Goal: Task Accomplishment & Management: Use online tool/utility

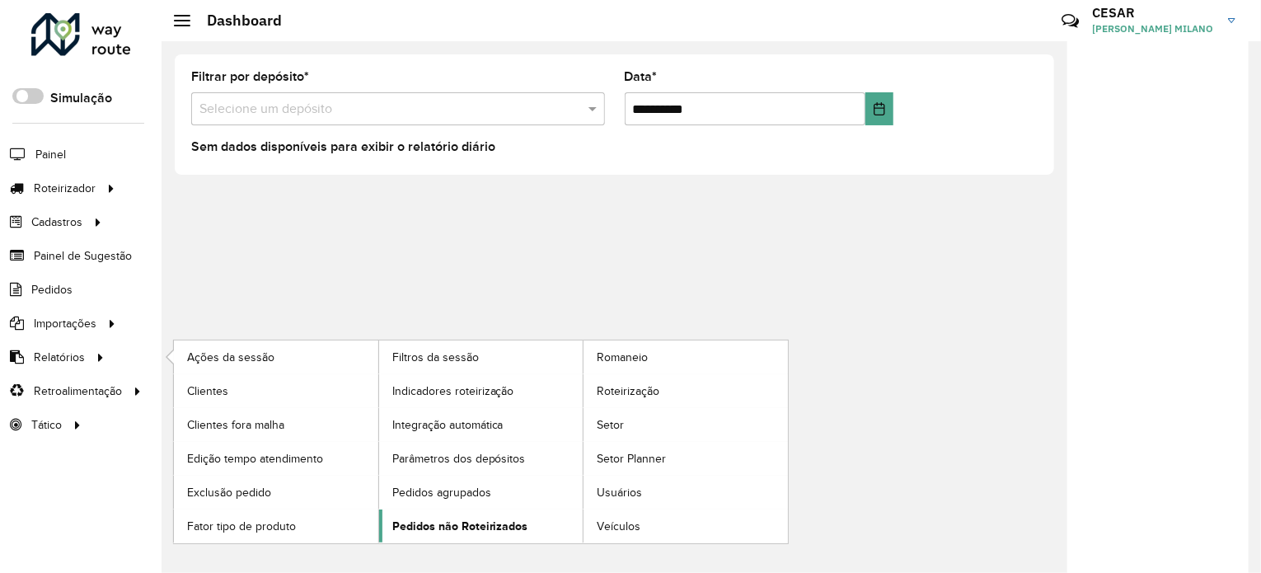
click at [504, 532] on link "Pedidos não Roteirizados" at bounding box center [481, 525] width 204 height 33
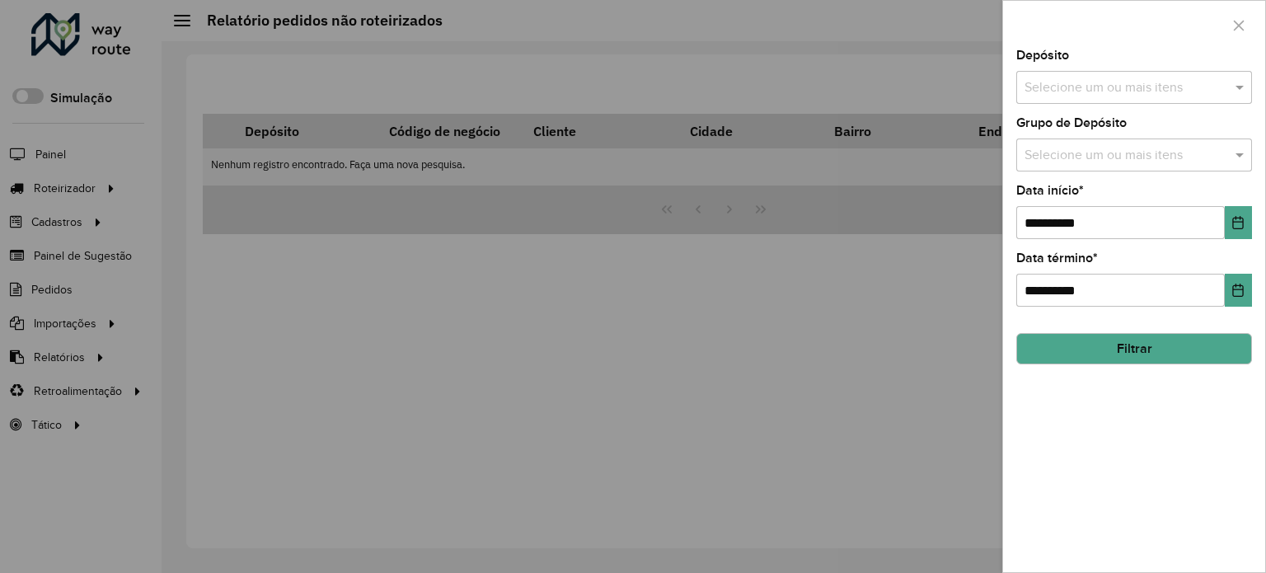
drag, startPoint x: 1131, startPoint y: 87, endPoint x: 1120, endPoint y: 110, distance: 26.2
click at [1131, 87] on input "text" at bounding box center [1125, 88] width 211 height 20
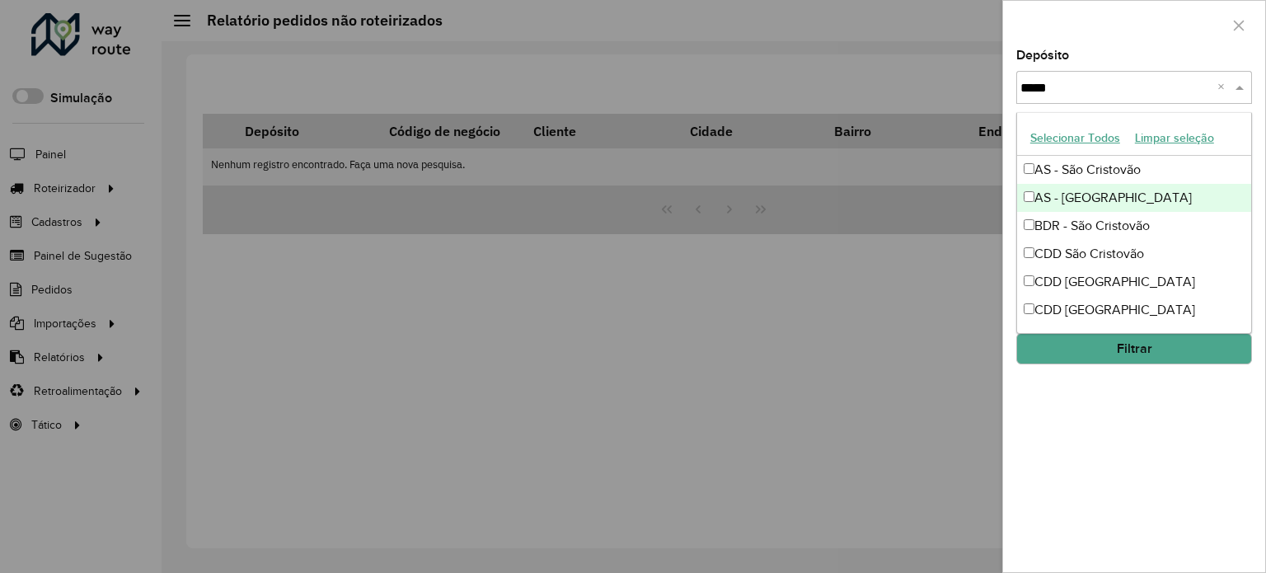
type input "******"
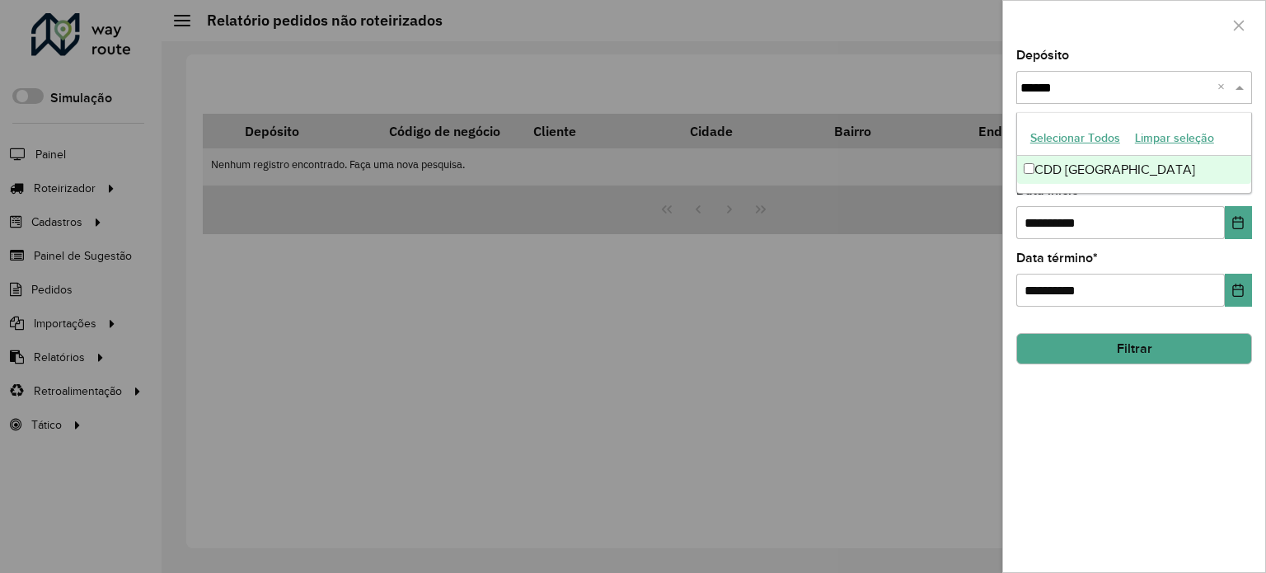
click at [1101, 157] on div "CDD São Paulo" at bounding box center [1134, 170] width 234 height 28
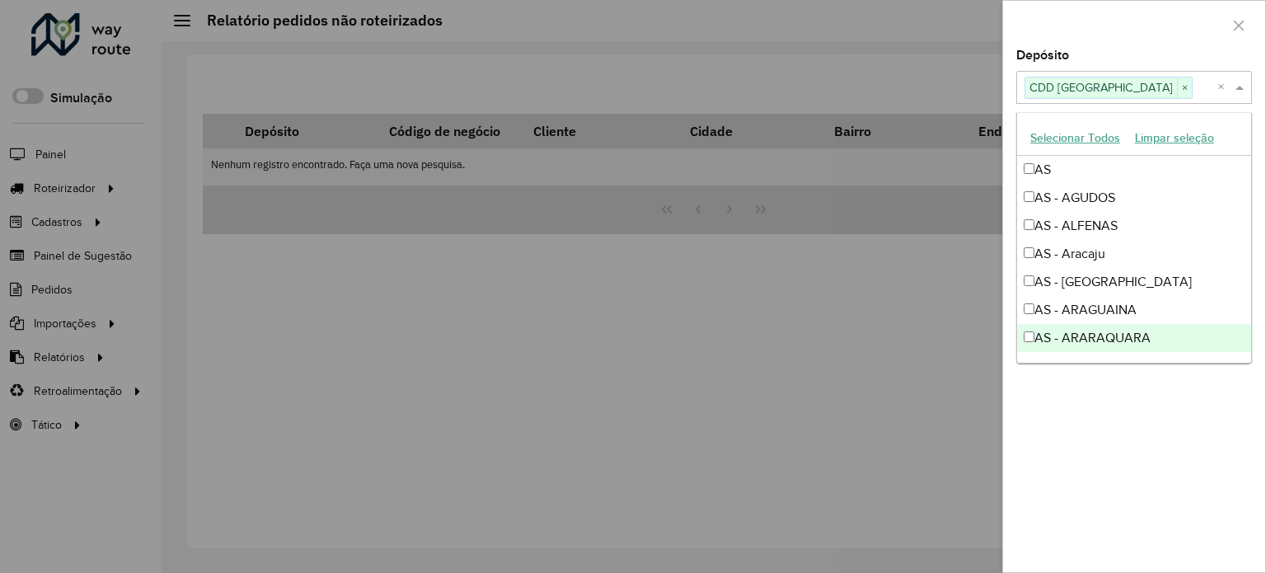
click at [1122, 419] on div "**********" at bounding box center [1134, 310] width 262 height 522
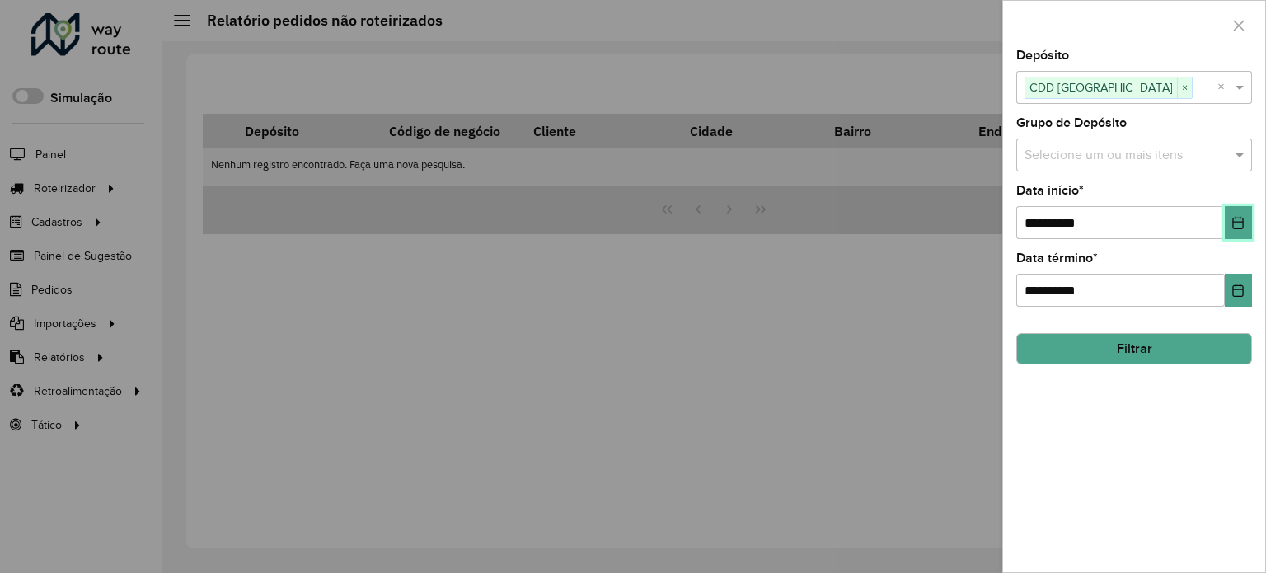
click at [1239, 227] on icon "Choose Date" at bounding box center [1238, 222] width 11 height 13
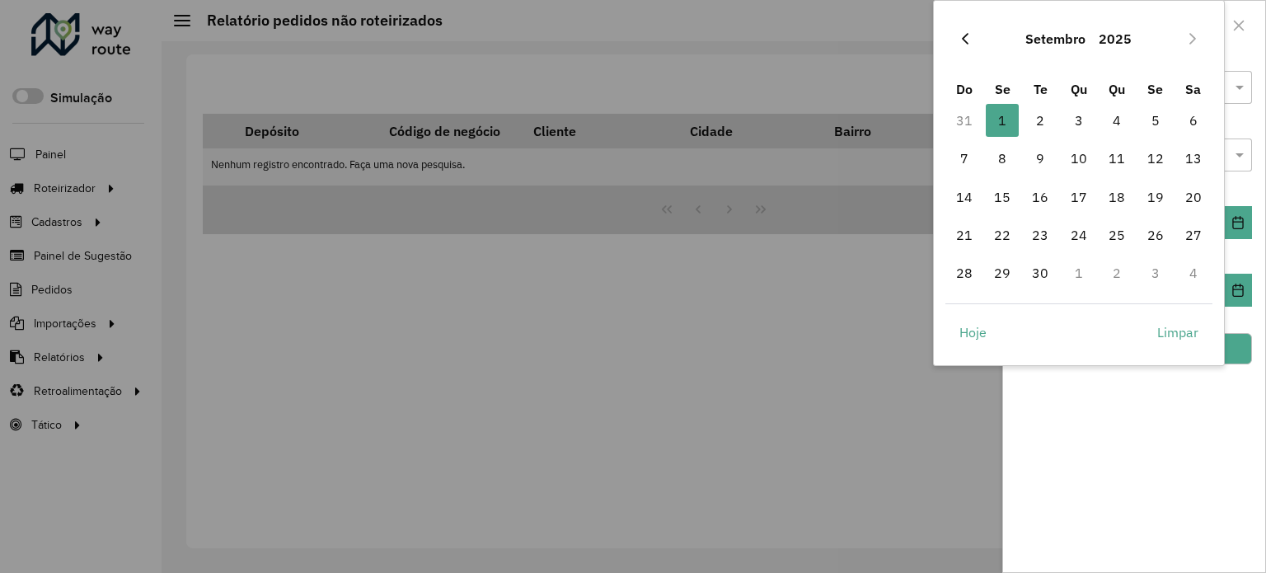
click at [963, 40] on icon "Previous Month" at bounding box center [965, 39] width 7 height 12
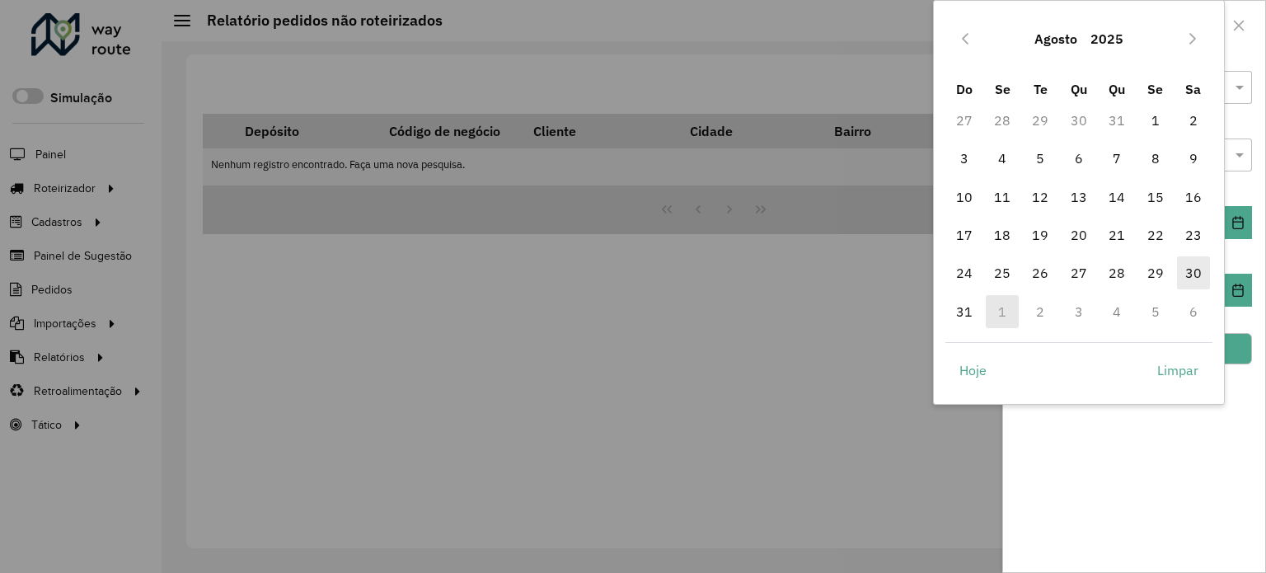
click at [1196, 269] on span "30" at bounding box center [1193, 272] width 33 height 33
type input "**********"
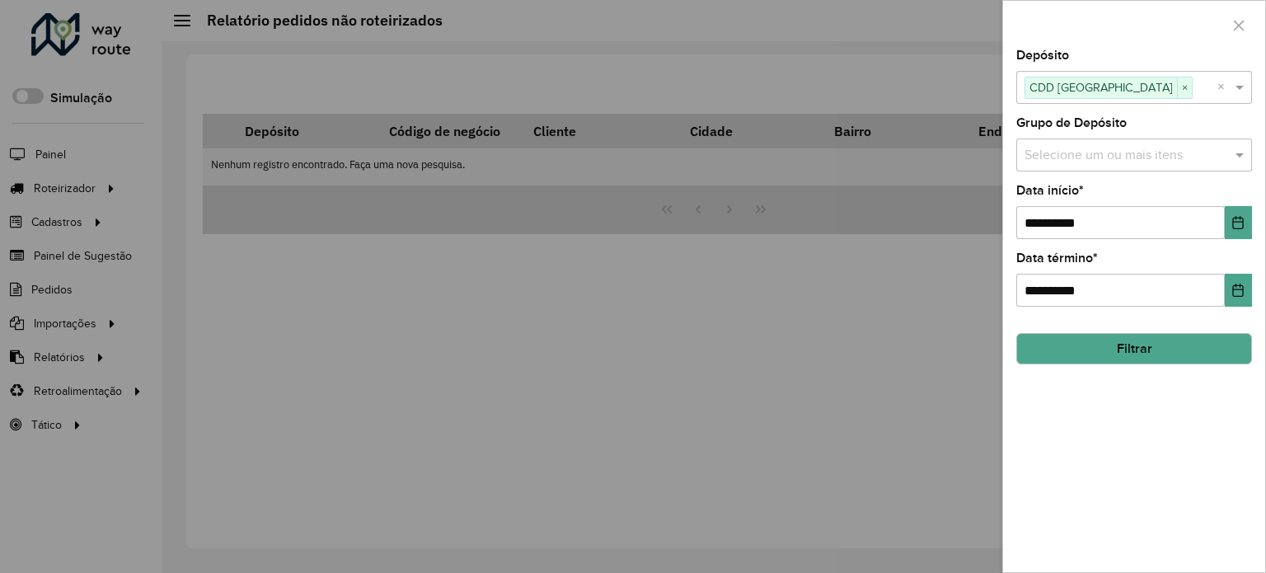
click at [1170, 346] on button "Filtrar" at bounding box center [1134, 348] width 236 height 31
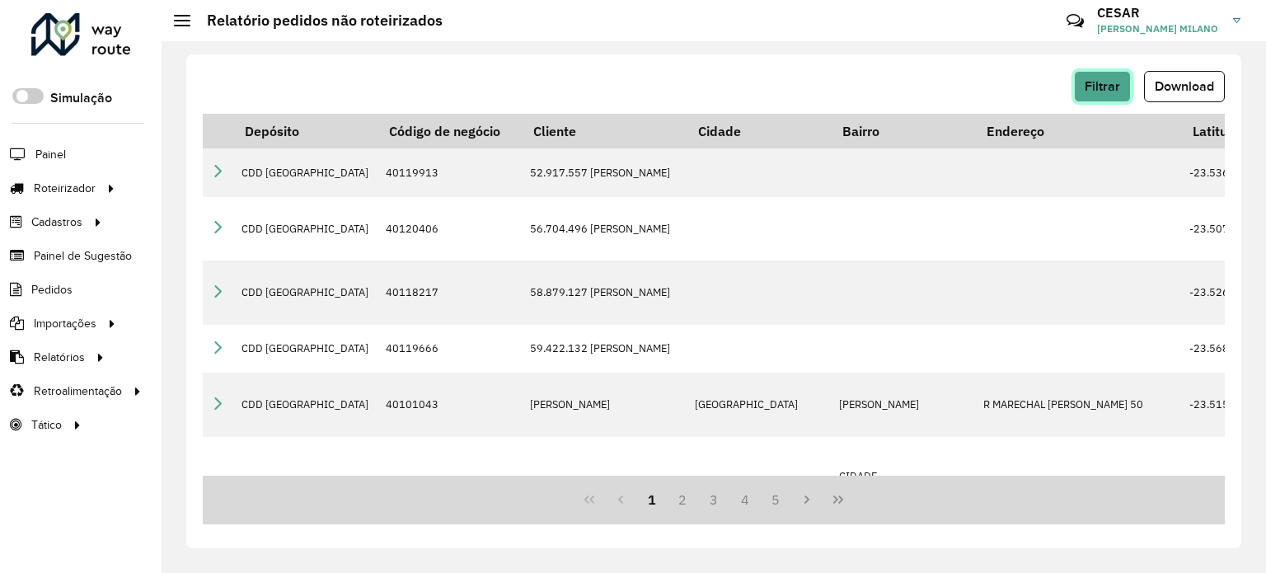
click at [1119, 97] on button "Filtrar" at bounding box center [1102, 86] width 57 height 31
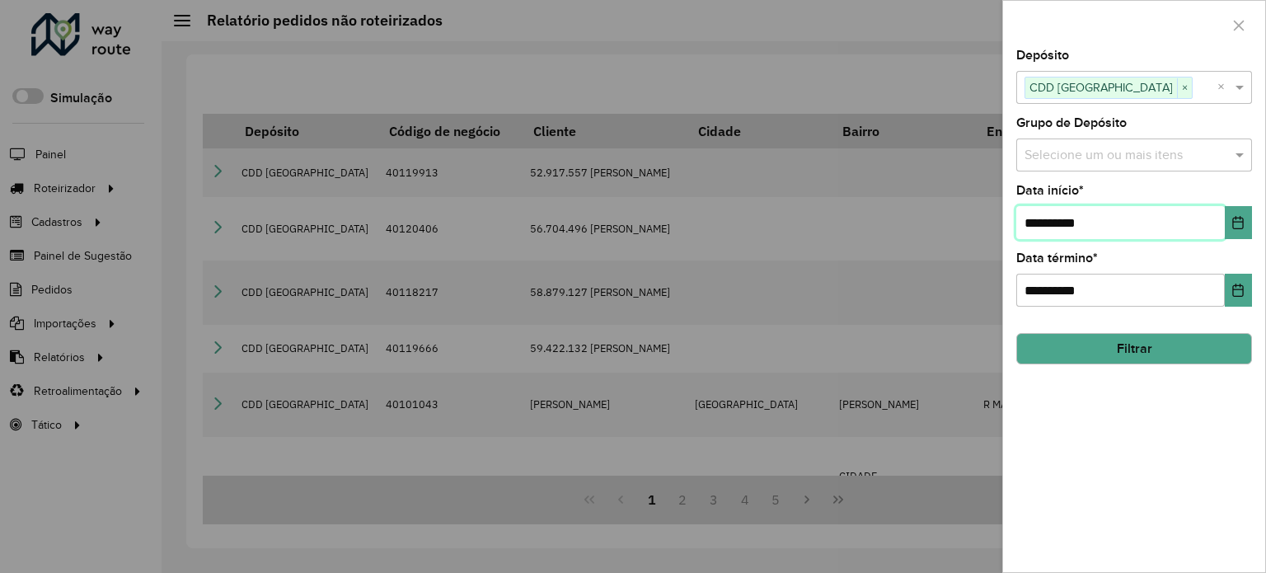
drag, startPoint x: 1027, startPoint y: 222, endPoint x: 1105, endPoint y: 221, distance: 78.3
click at [1105, 221] on input "**********" at bounding box center [1120, 222] width 208 height 33
click at [1224, 218] on button "Choose Date" at bounding box center [1237, 222] width 27 height 33
click at [1122, 439] on div "**********" at bounding box center [1134, 310] width 262 height 522
click at [938, 339] on div at bounding box center [633, 286] width 1266 height 573
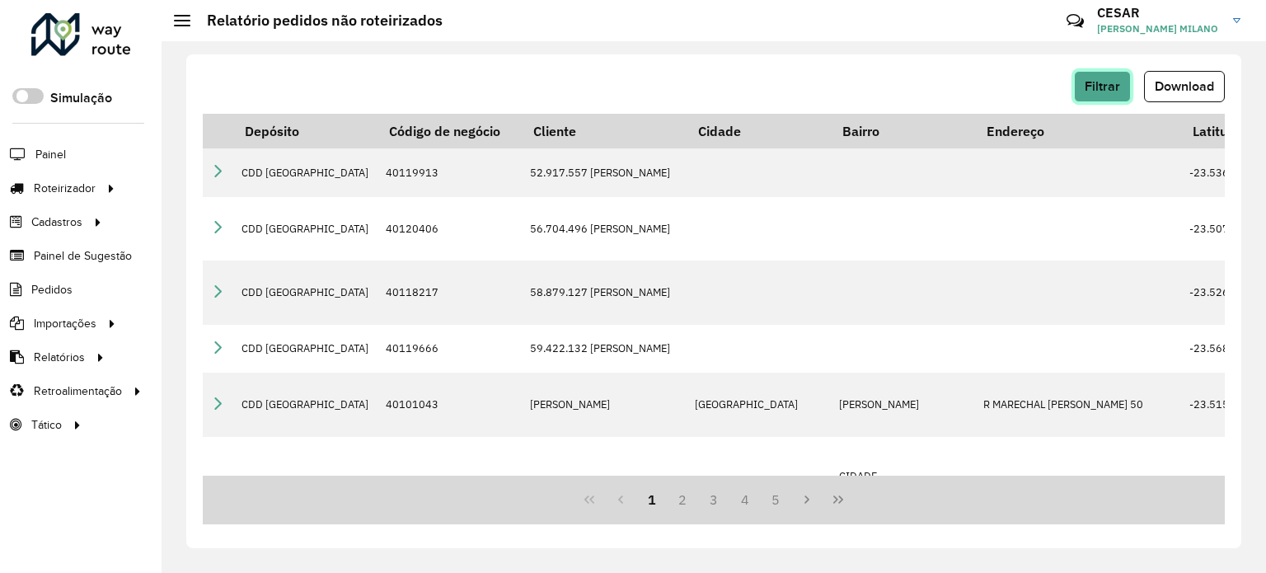
click at [1112, 89] on span "Filtrar" at bounding box center [1101, 86] width 35 height 14
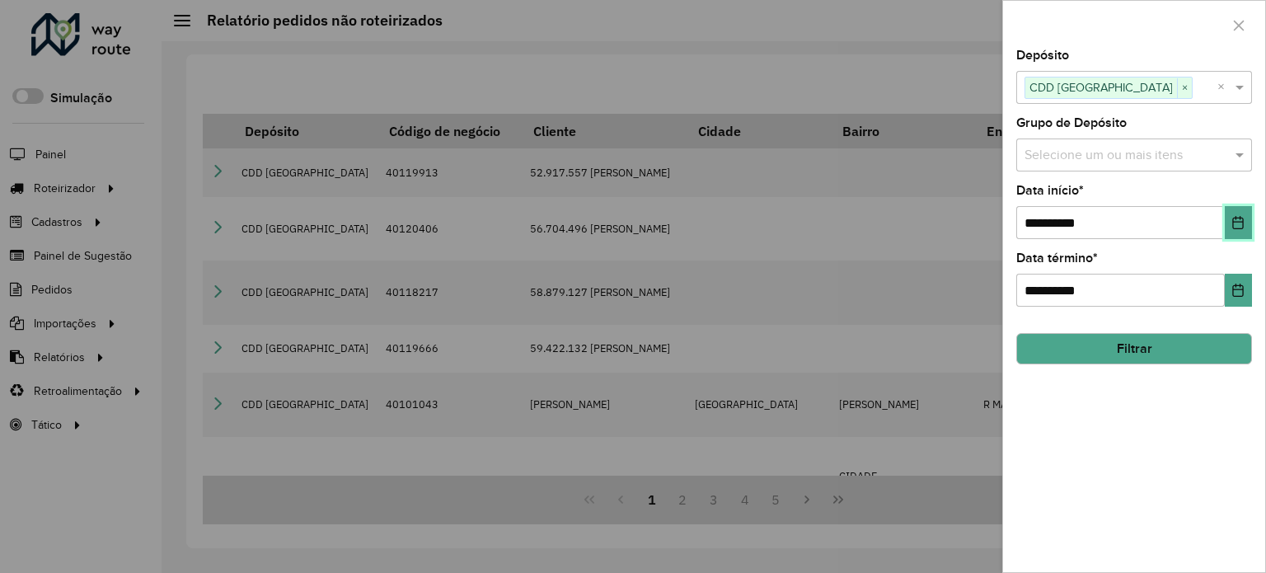
click at [1234, 228] on button "Choose Date" at bounding box center [1237, 222] width 27 height 33
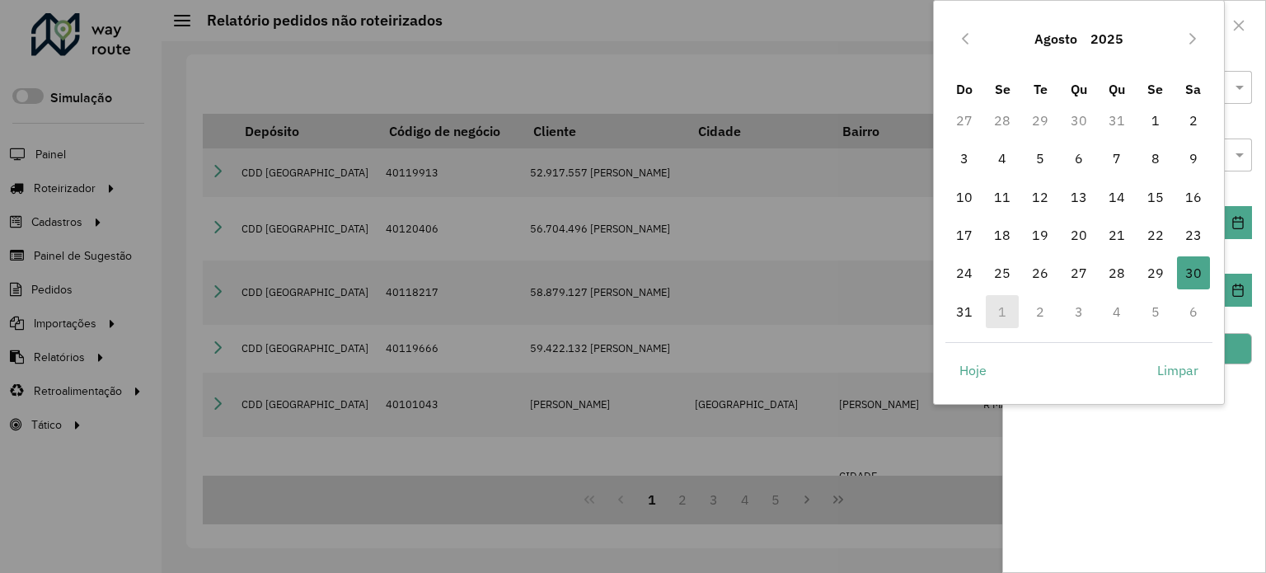
click at [1004, 312] on td "1" at bounding box center [1002, 312] width 38 height 38
click at [1197, 28] on button "Next Month" at bounding box center [1192, 39] width 26 height 26
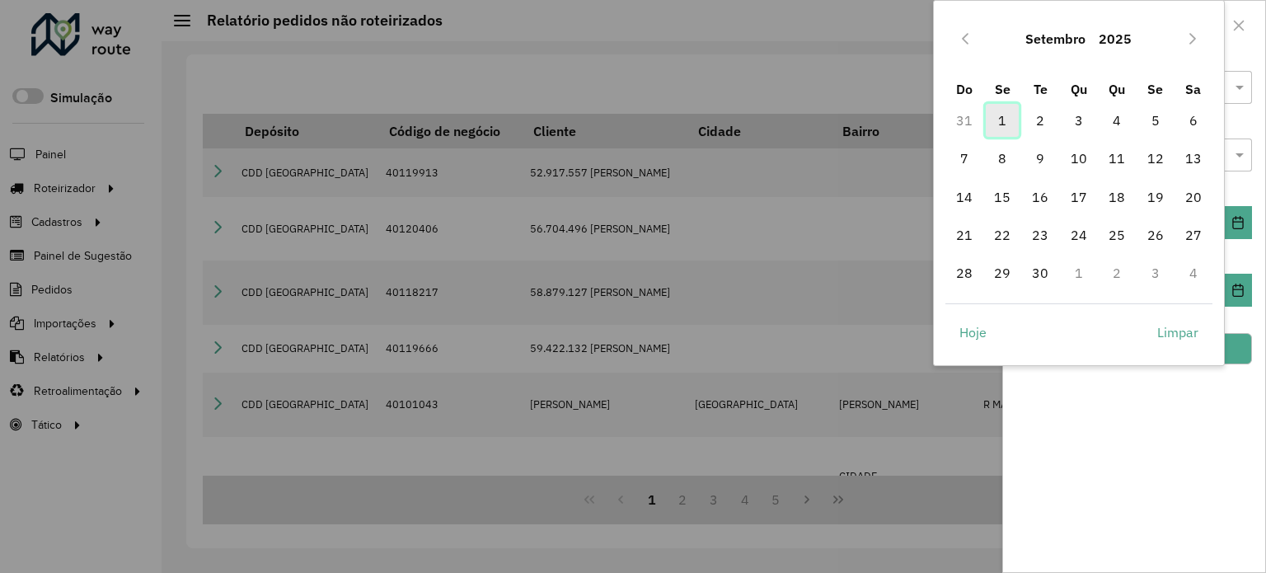
click at [1002, 122] on span "1" at bounding box center [1002, 120] width 33 height 33
type input "**********"
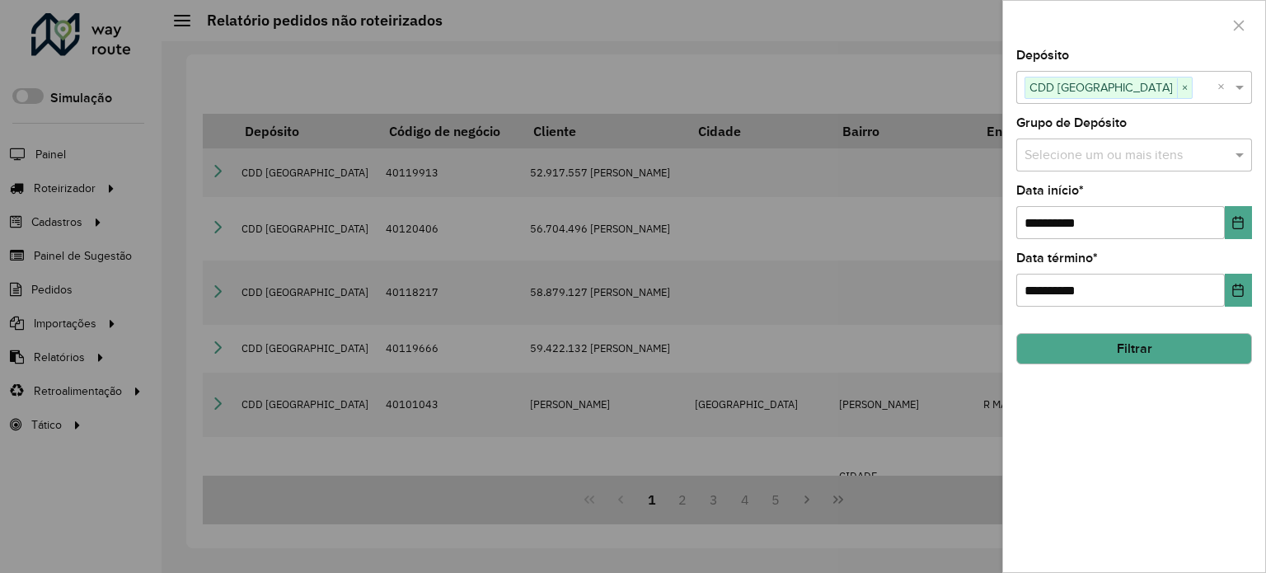
click at [1125, 349] on button "Filtrar" at bounding box center [1134, 348] width 236 height 31
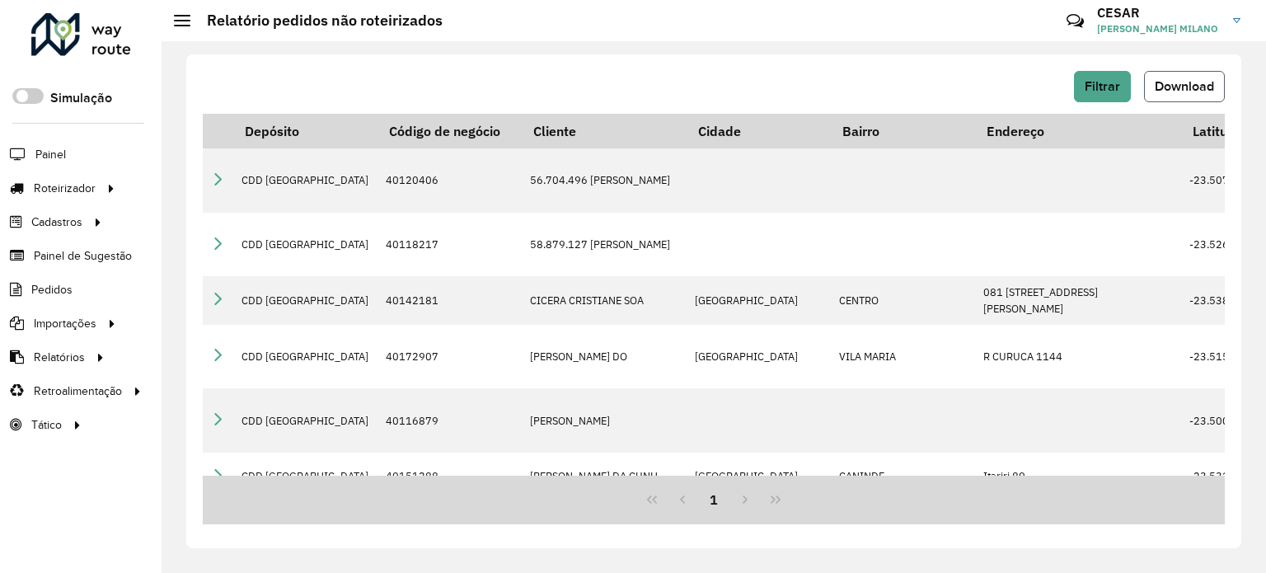
click at [1177, 90] on span "Download" at bounding box center [1183, 86] width 59 height 14
click at [1109, 85] on span "Filtrar" at bounding box center [1101, 86] width 35 height 14
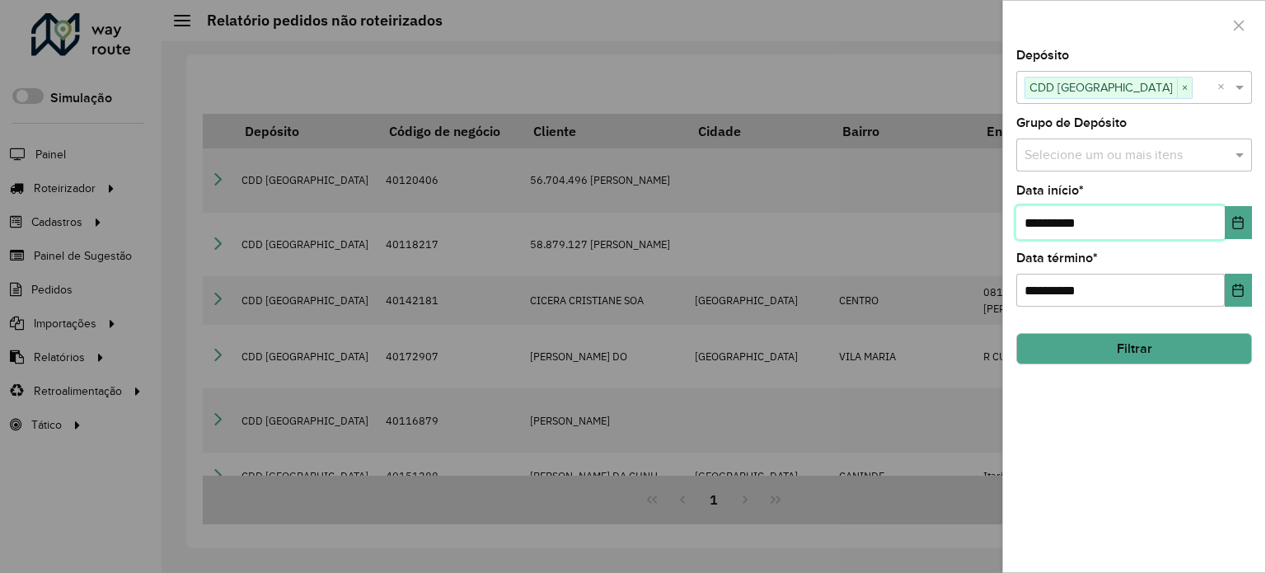
click at [1223, 227] on input "**********" at bounding box center [1120, 222] width 208 height 33
click at [1226, 225] on button "Choose Date" at bounding box center [1237, 222] width 27 height 33
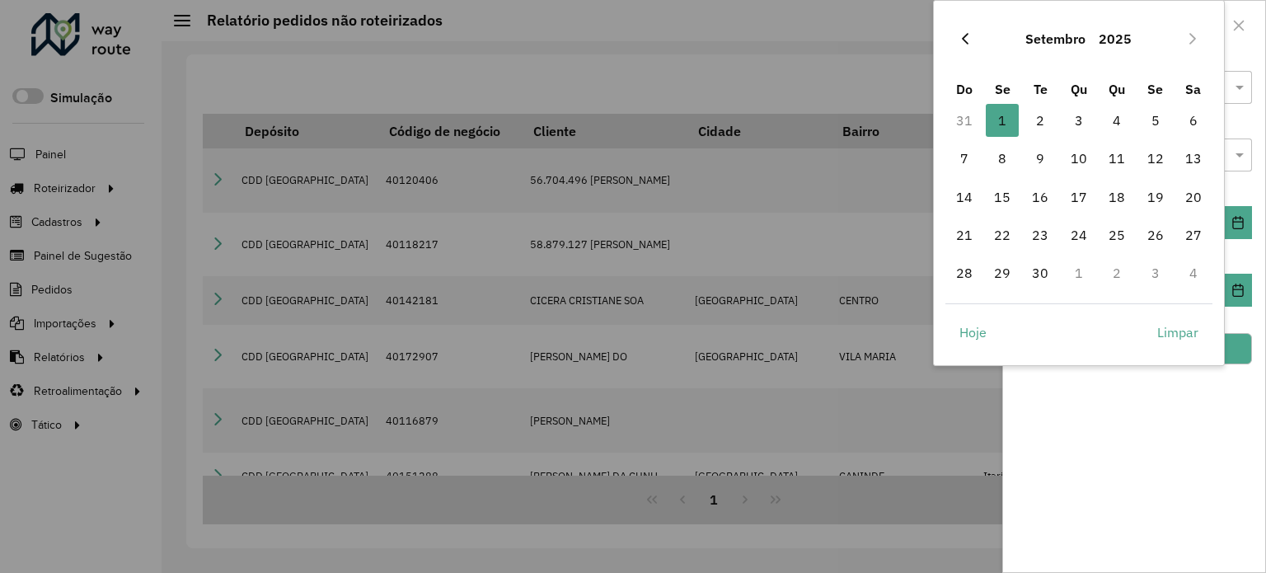
click at [964, 38] on icon "Previous Month" at bounding box center [964, 38] width 13 height 13
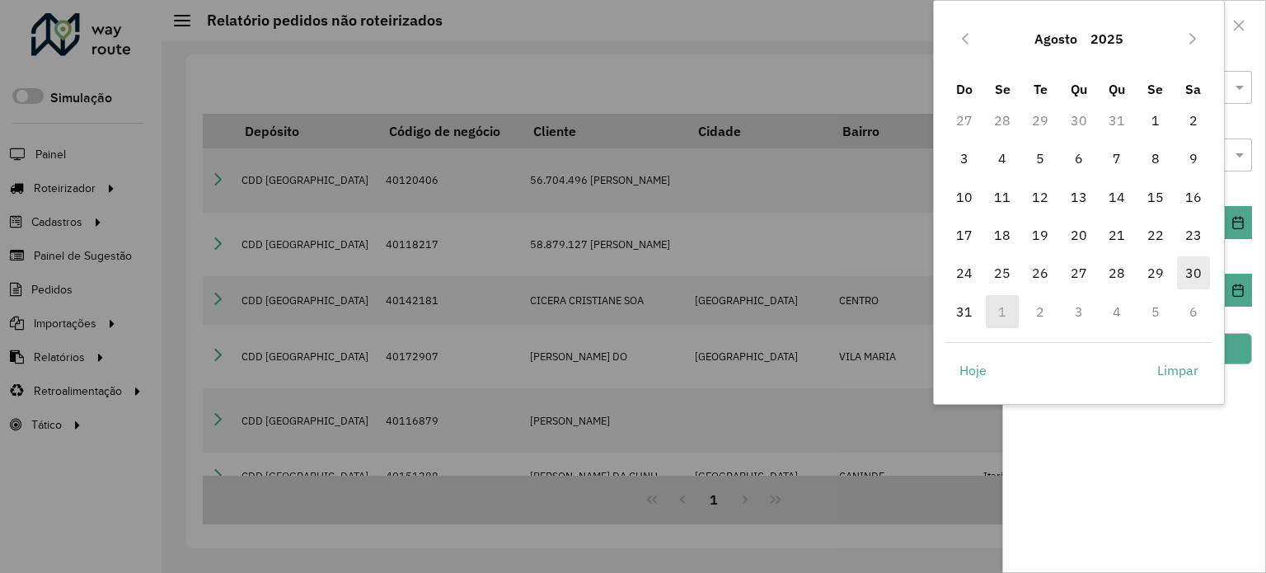
click at [1190, 272] on span "30" at bounding box center [1193, 272] width 33 height 33
type input "**********"
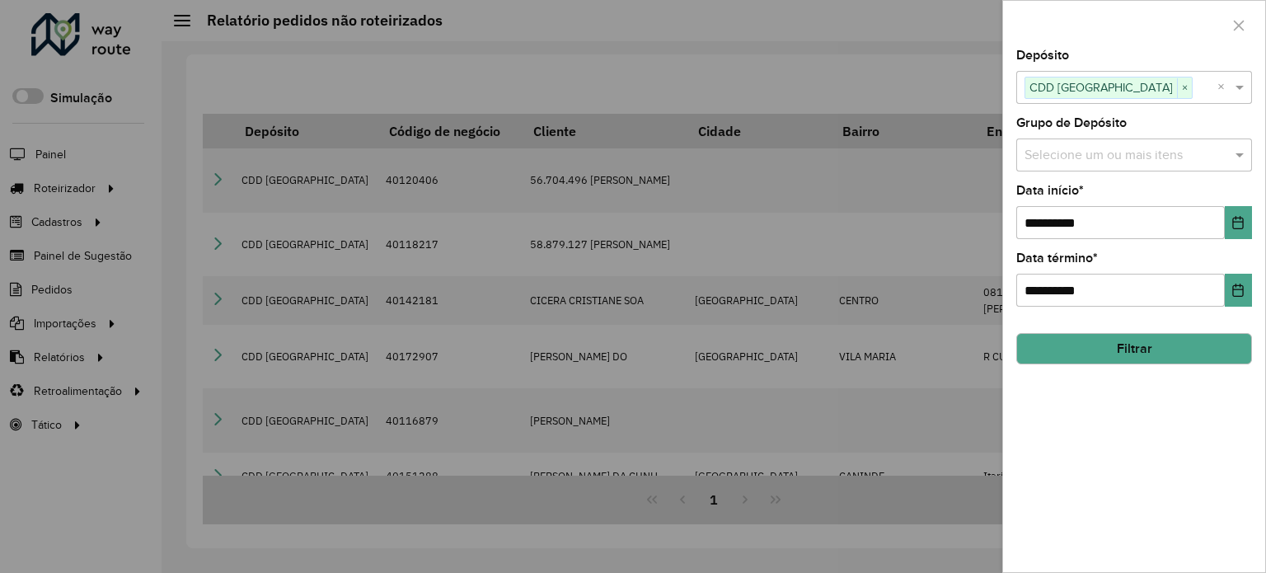
click at [1080, 357] on button "Filtrar" at bounding box center [1134, 348] width 236 height 31
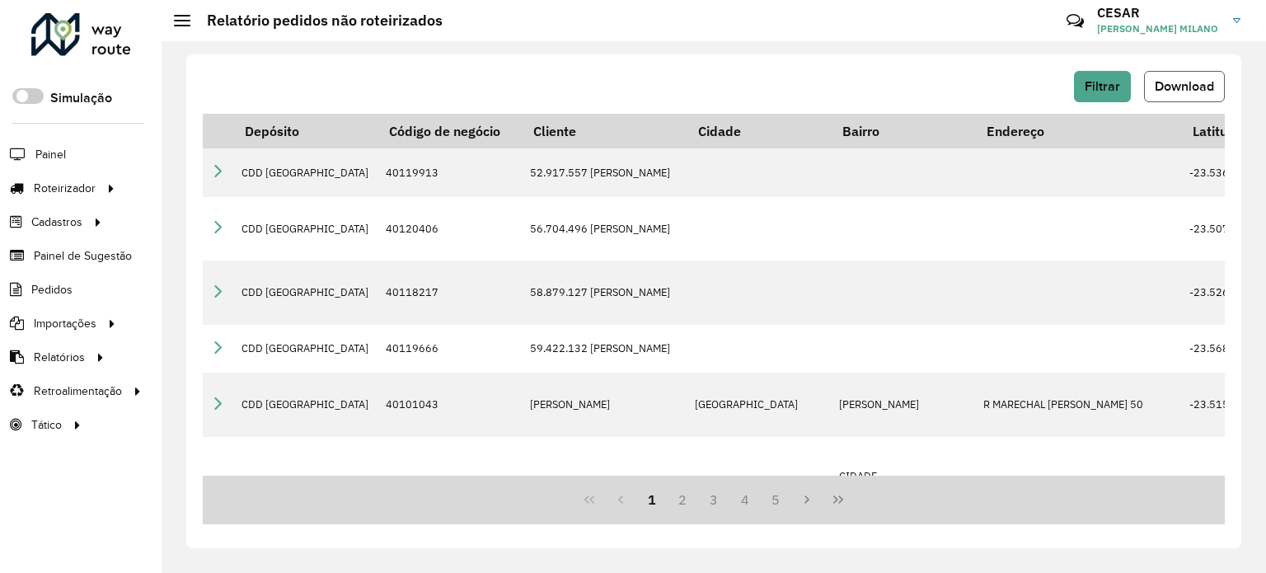
click at [1190, 85] on span "Download" at bounding box center [1183, 86] width 59 height 14
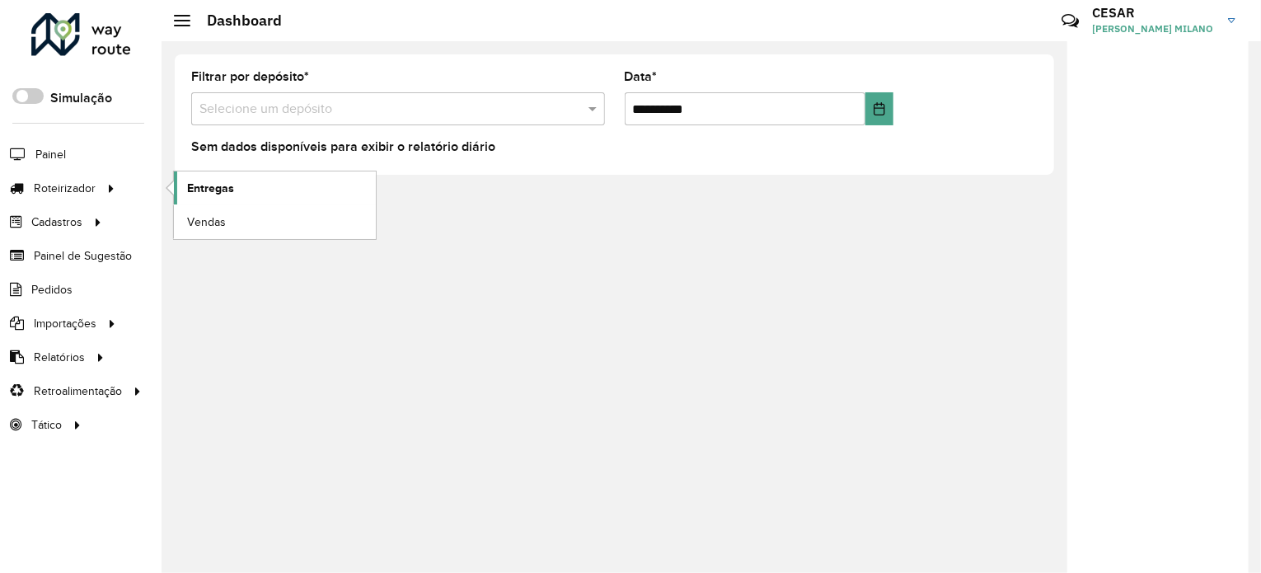
click at [248, 187] on link "Entregas" at bounding box center [275, 187] width 202 height 33
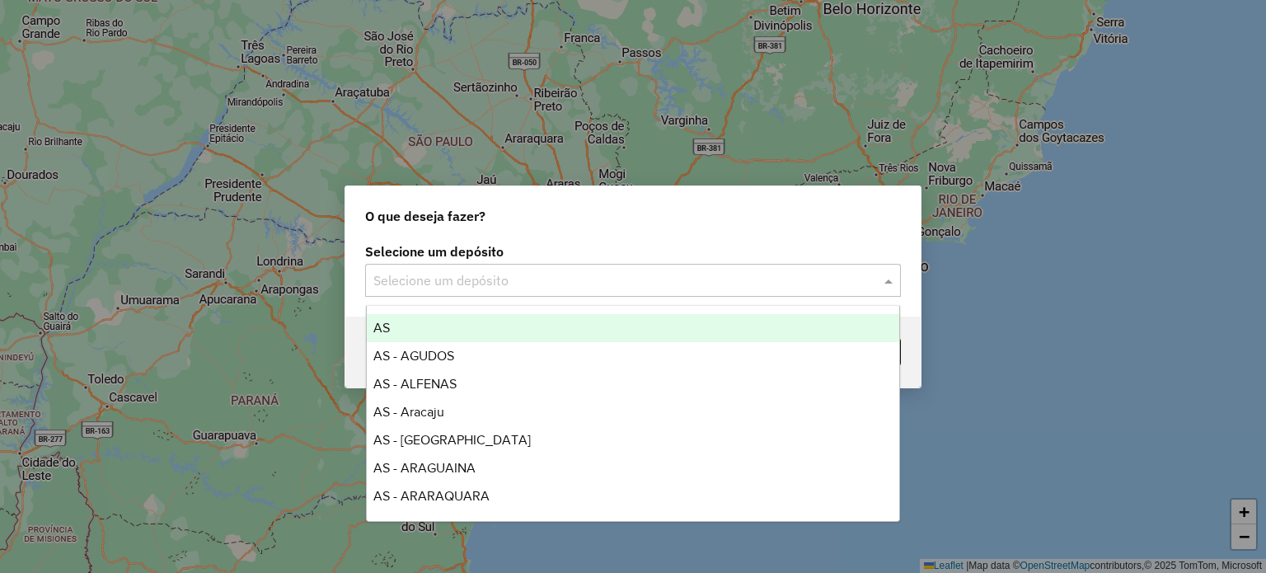
click at [629, 286] on input "text" at bounding box center [616, 281] width 486 height 20
click at [960, 105] on div "O que deseja fazer? Selecione um depósito Selecione um depósito Voltar" at bounding box center [633, 286] width 1266 height 573
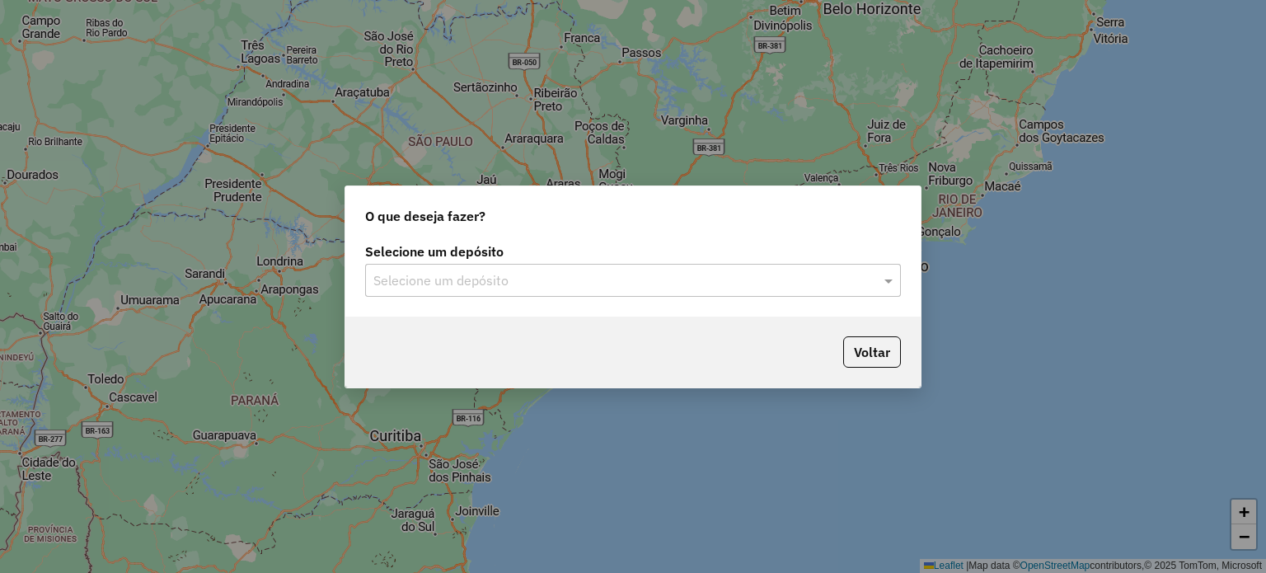
click at [699, 276] on input "text" at bounding box center [616, 281] width 486 height 20
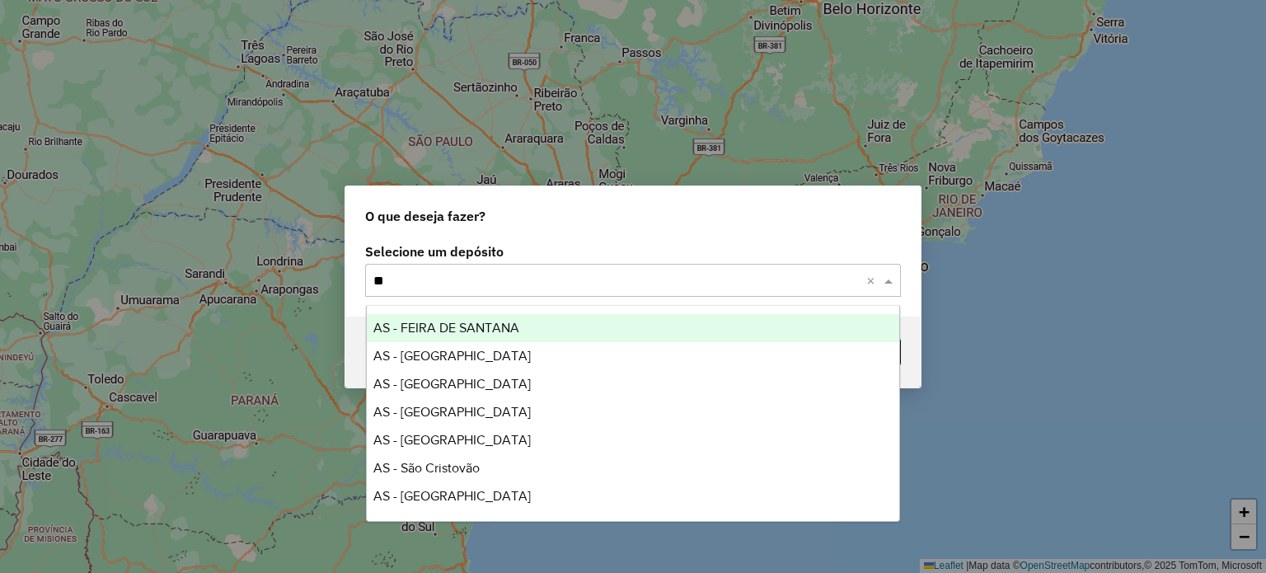
type input "*"
type input "**"
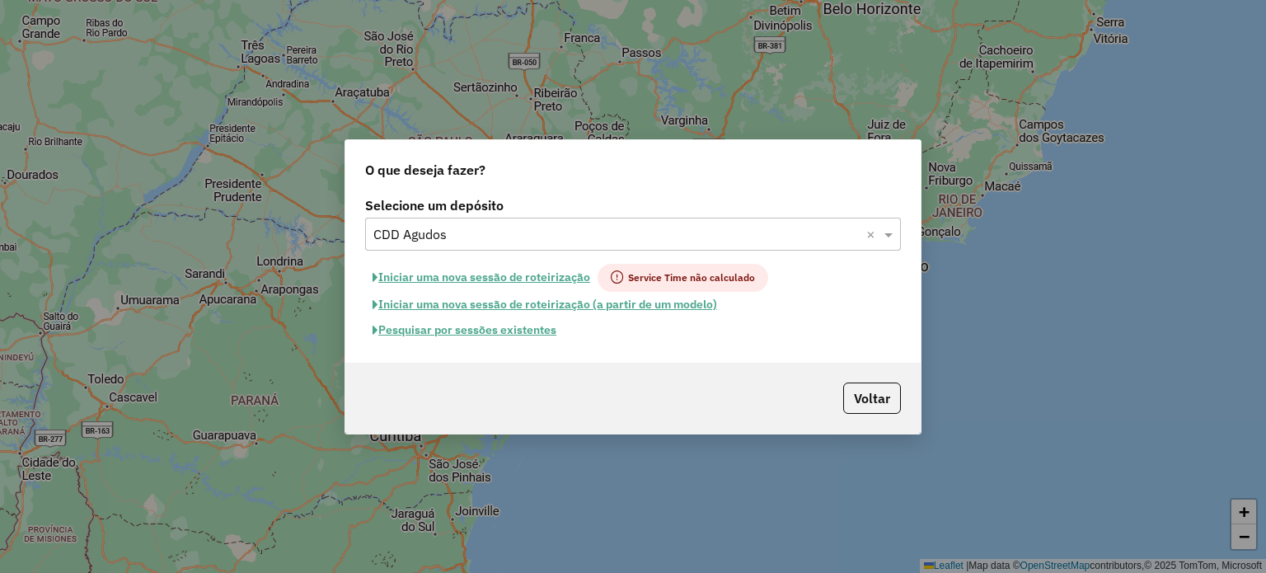
click at [521, 332] on button "Pesquisar por sessões existentes" at bounding box center [464, 330] width 199 height 26
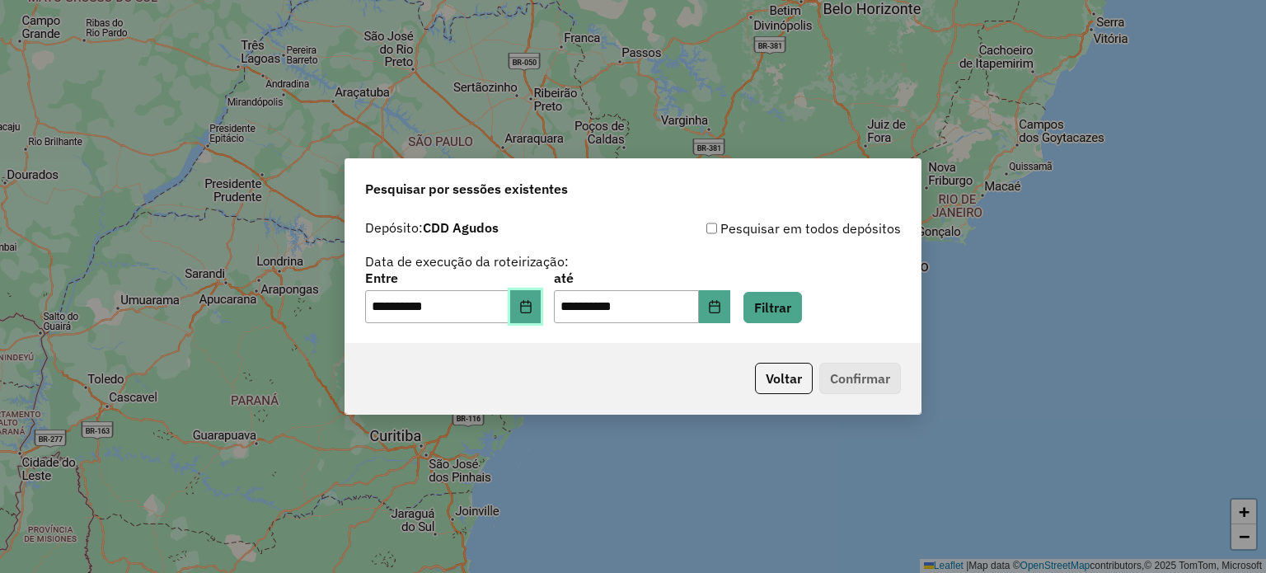
click at [532, 309] on icon "Choose Date" at bounding box center [525, 306] width 13 height 13
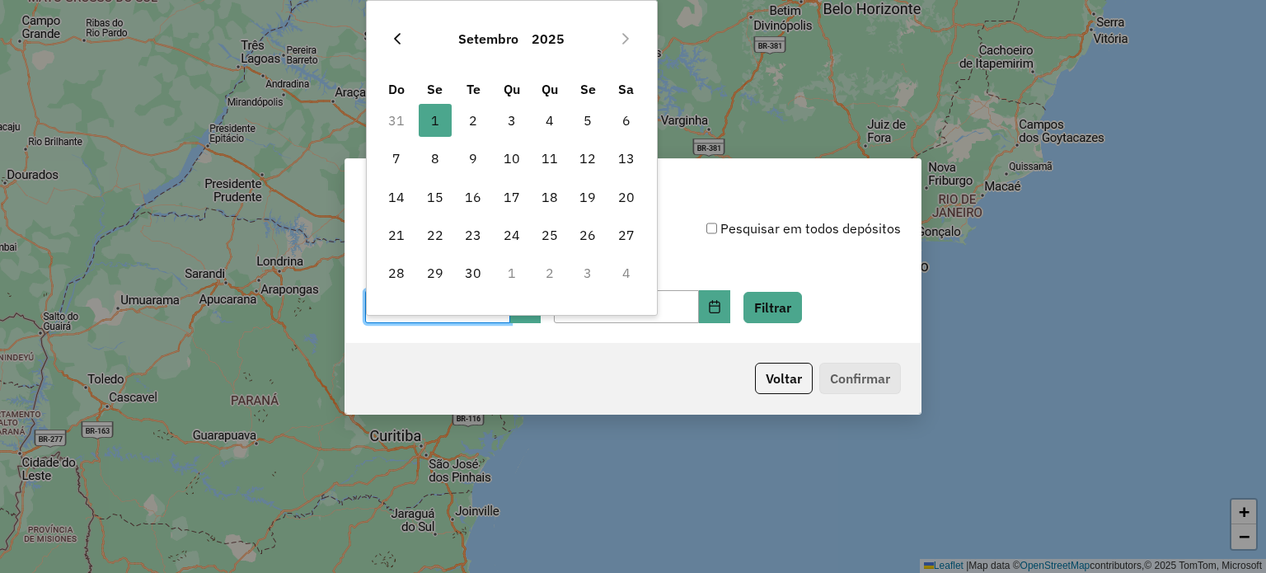
click at [402, 45] on button "Previous Month" at bounding box center [397, 39] width 26 height 26
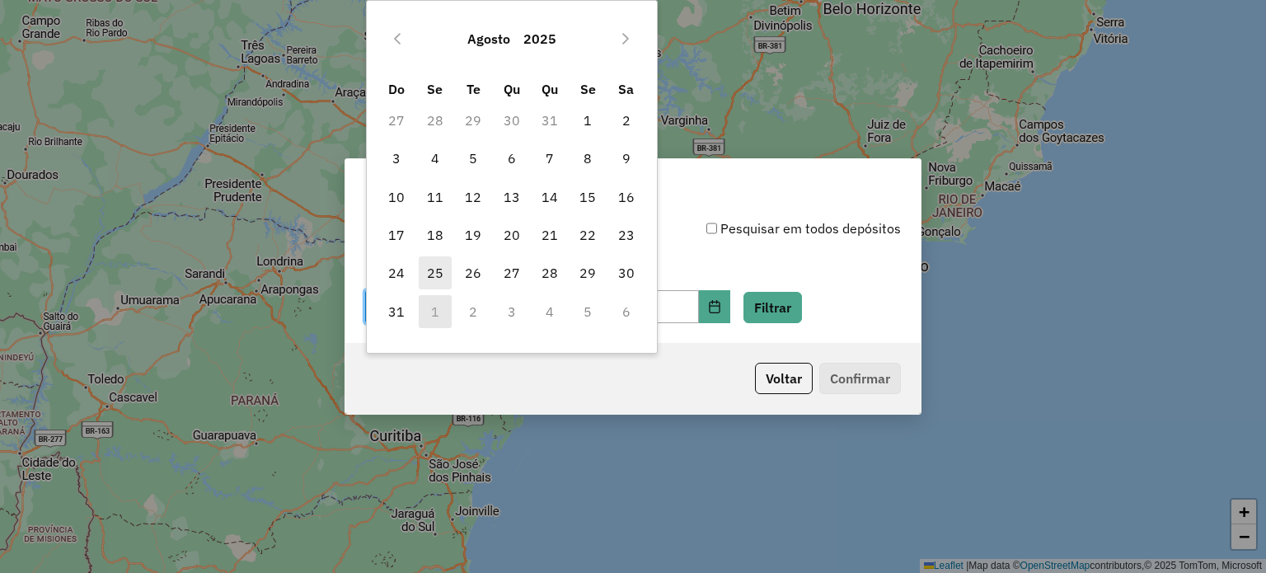
click at [428, 269] on span "25" at bounding box center [435, 272] width 33 height 33
type input "**********"
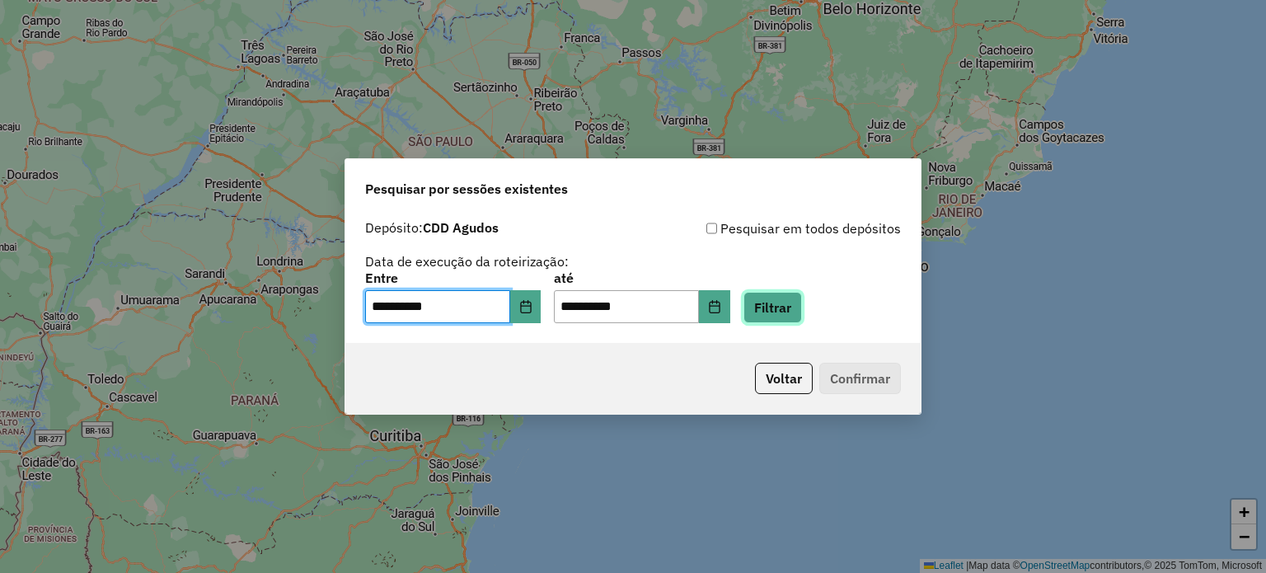
click at [802, 314] on button "Filtrar" at bounding box center [772, 307] width 59 height 31
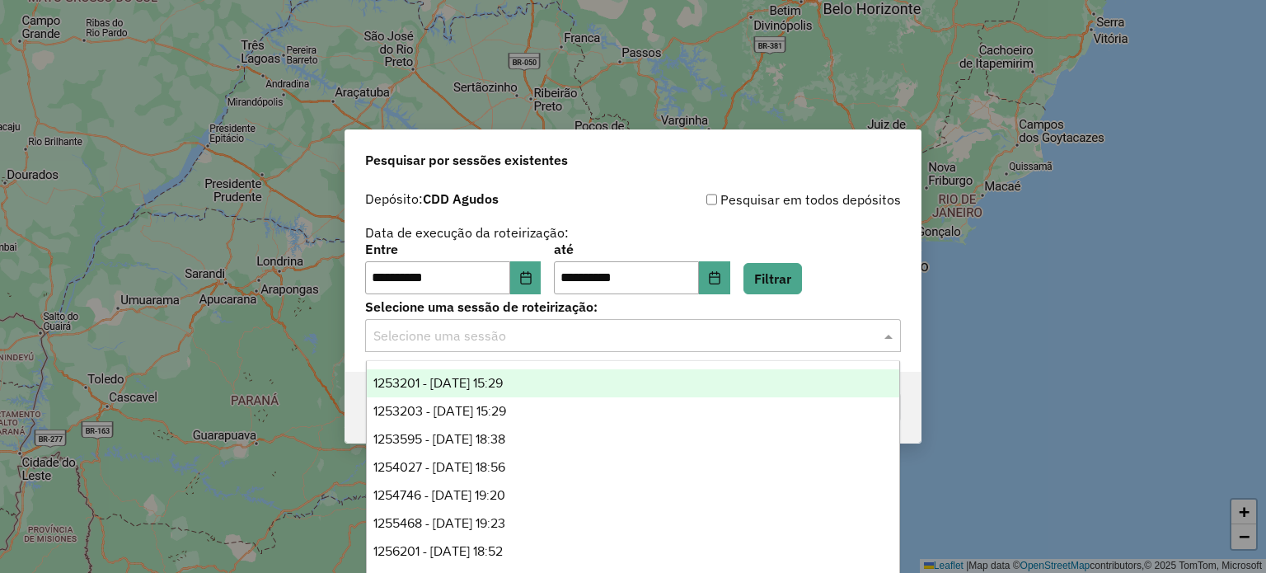
click at [537, 332] on input "text" at bounding box center [616, 336] width 486 height 20
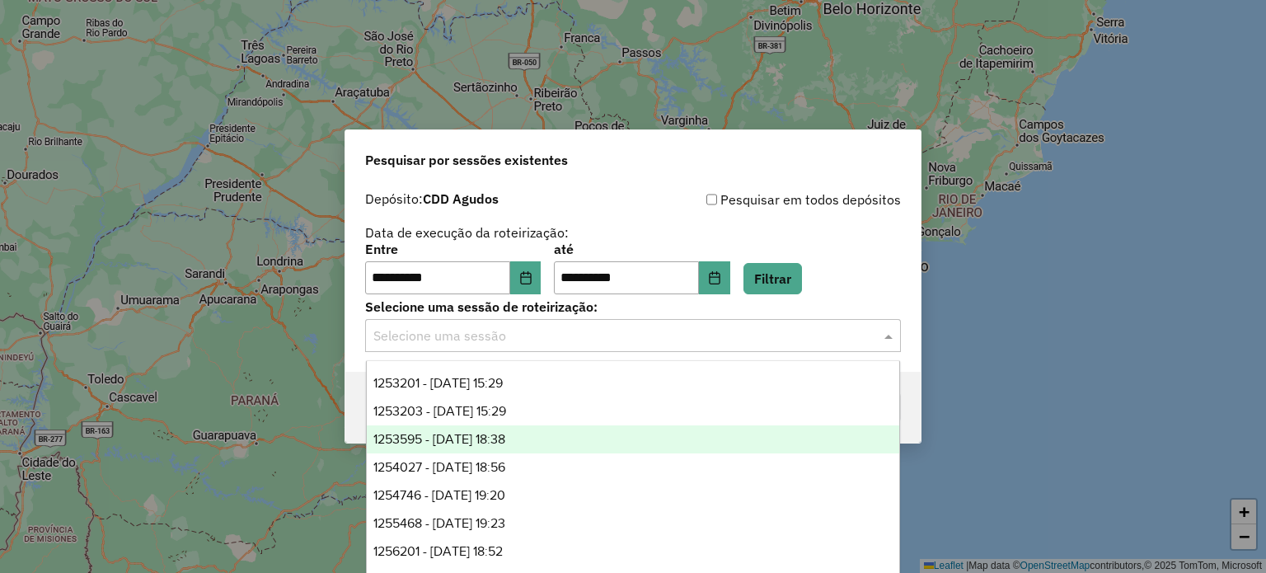
click at [540, 442] on div "1253595 - 26/08/2025 18:38" at bounding box center [633, 439] width 533 height 28
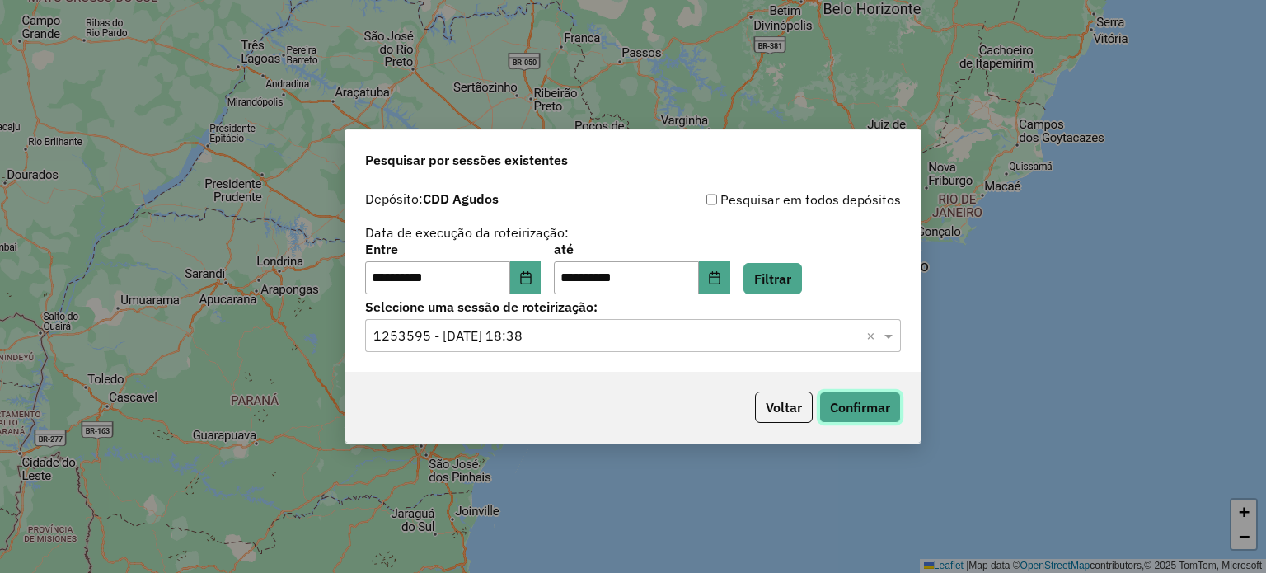
click at [867, 406] on button "Confirmar" at bounding box center [860, 406] width 82 height 31
click at [626, 333] on input "text" at bounding box center [616, 336] width 486 height 20
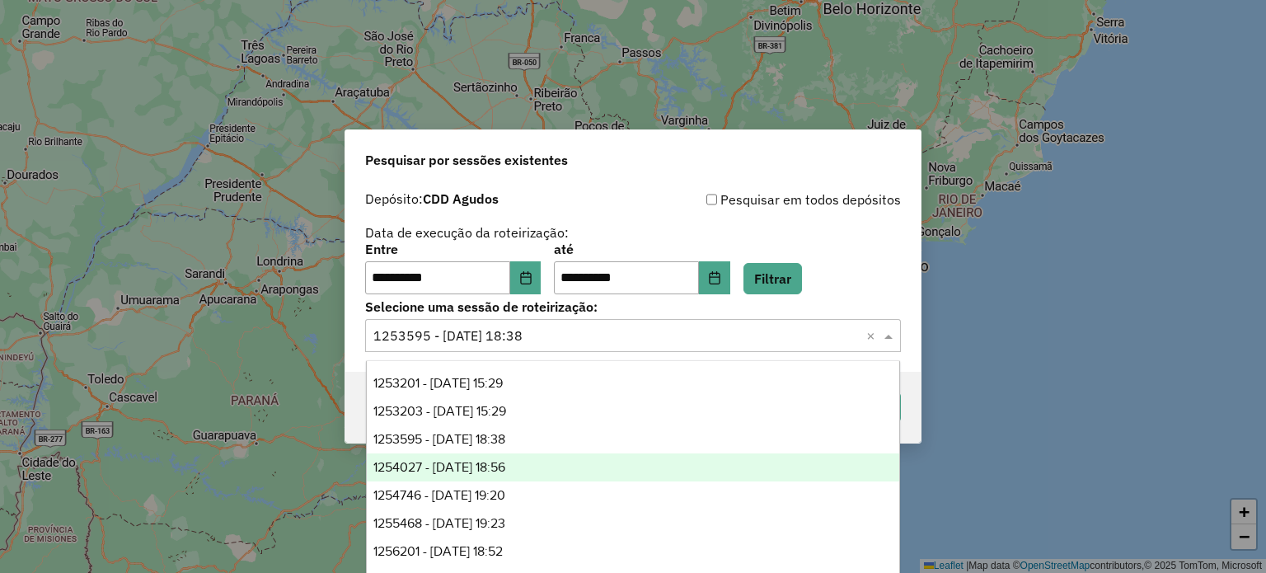
click at [528, 457] on div "1254027 - 27/08/2025 18:56" at bounding box center [633, 467] width 533 height 28
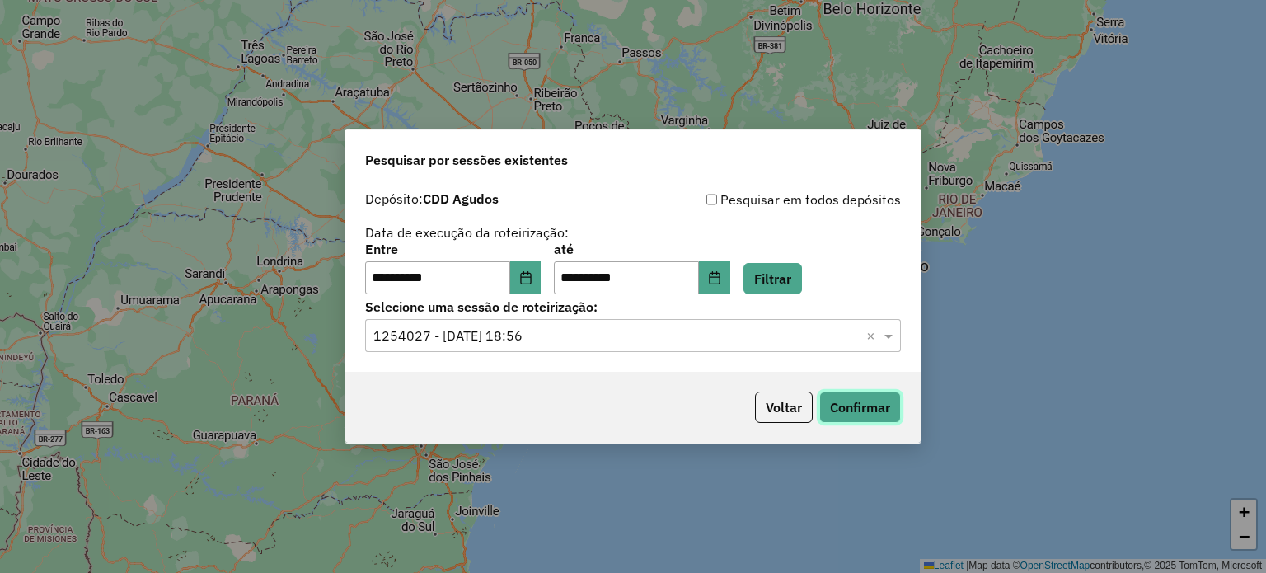
click at [850, 411] on button "Confirmar" at bounding box center [860, 406] width 82 height 31
click at [531, 329] on input "text" at bounding box center [616, 336] width 486 height 20
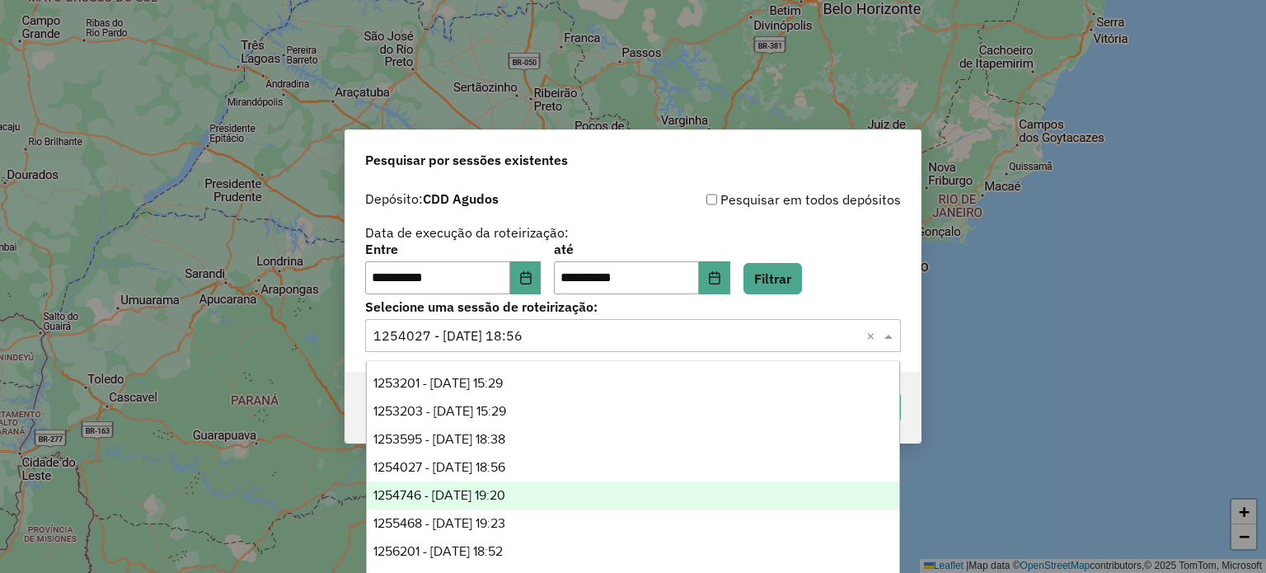
click at [505, 489] on span "1254746 - 28/08/2025 19:20" at bounding box center [439, 495] width 132 height 14
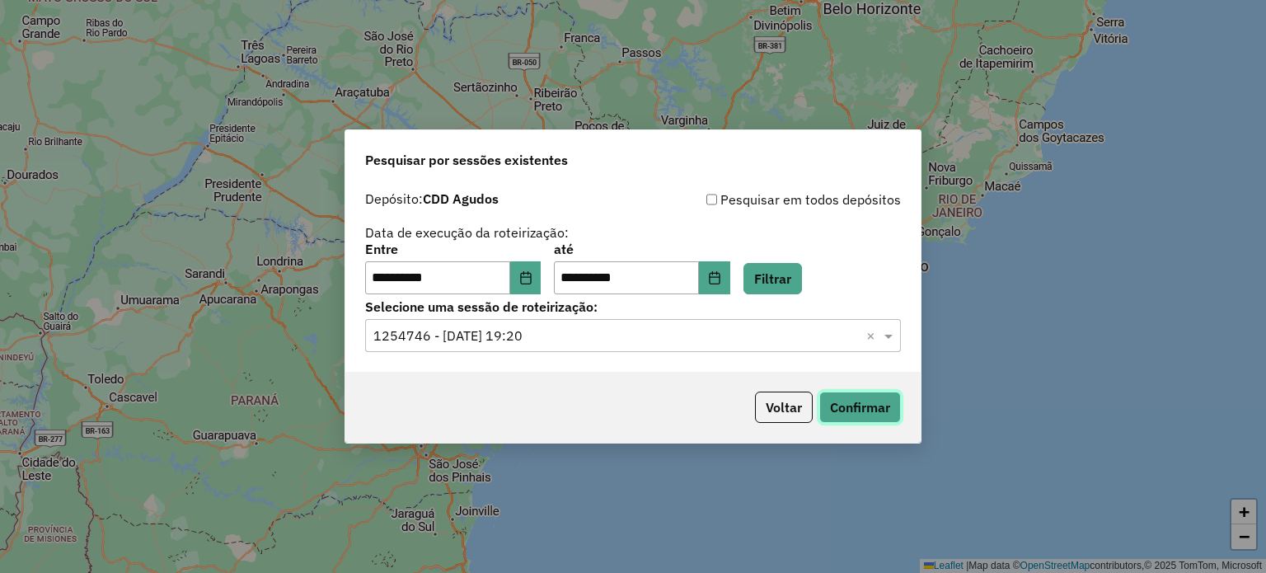
click at [882, 403] on button "Confirmar" at bounding box center [860, 406] width 82 height 31
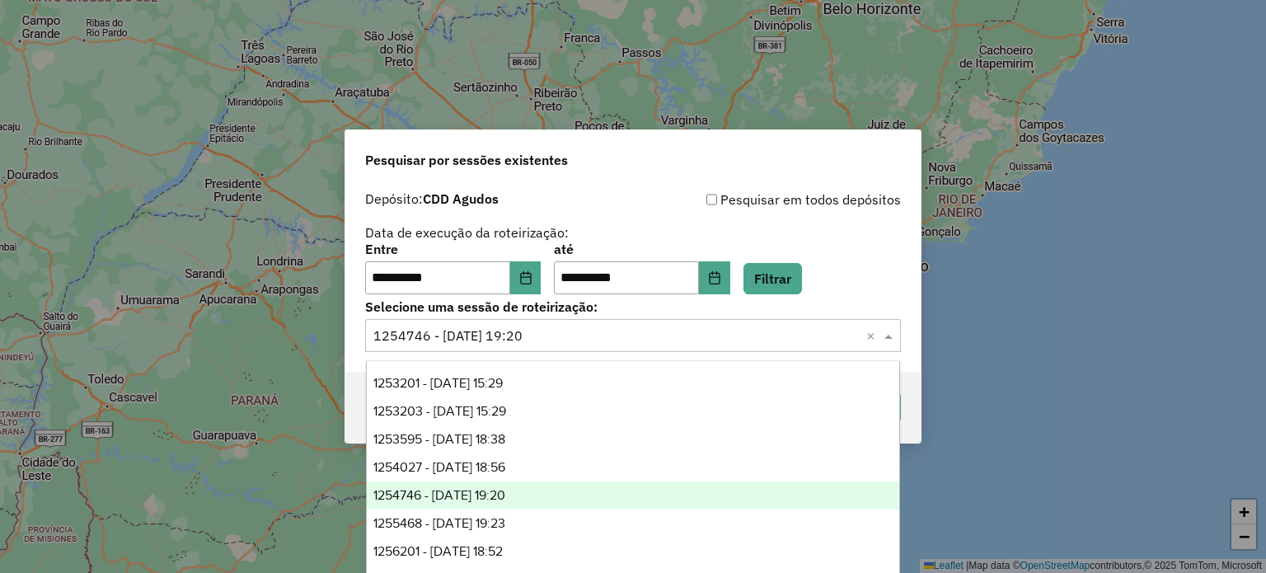
click at [609, 339] on input "text" at bounding box center [616, 336] width 486 height 20
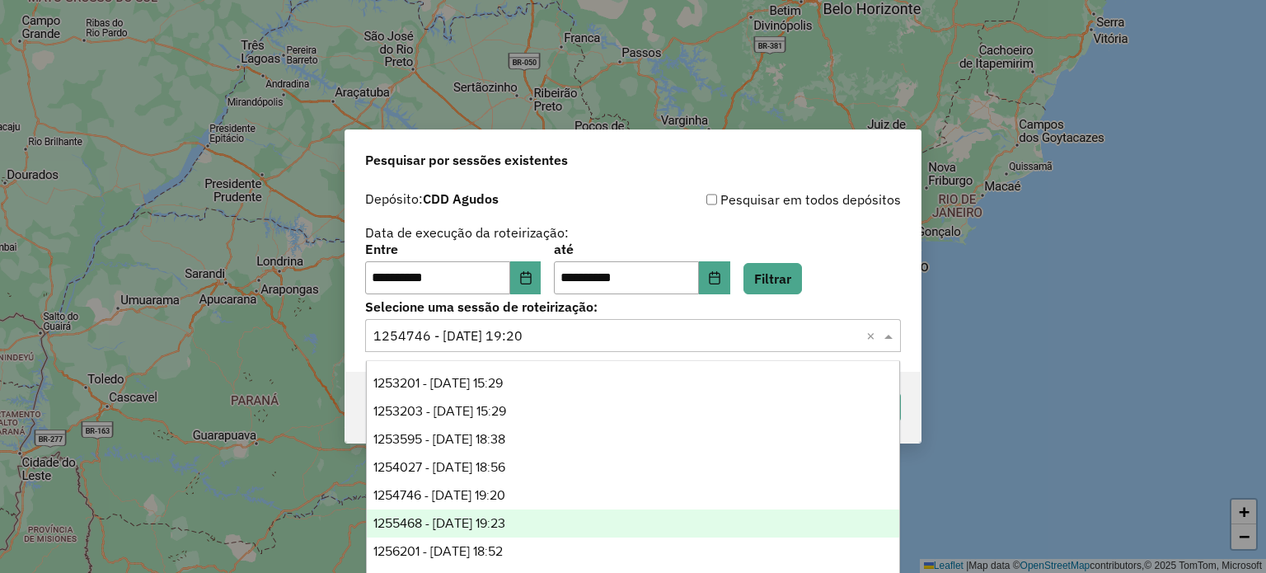
click at [554, 523] on div "1255468 - 29/08/2025 19:23" at bounding box center [633, 523] width 533 height 28
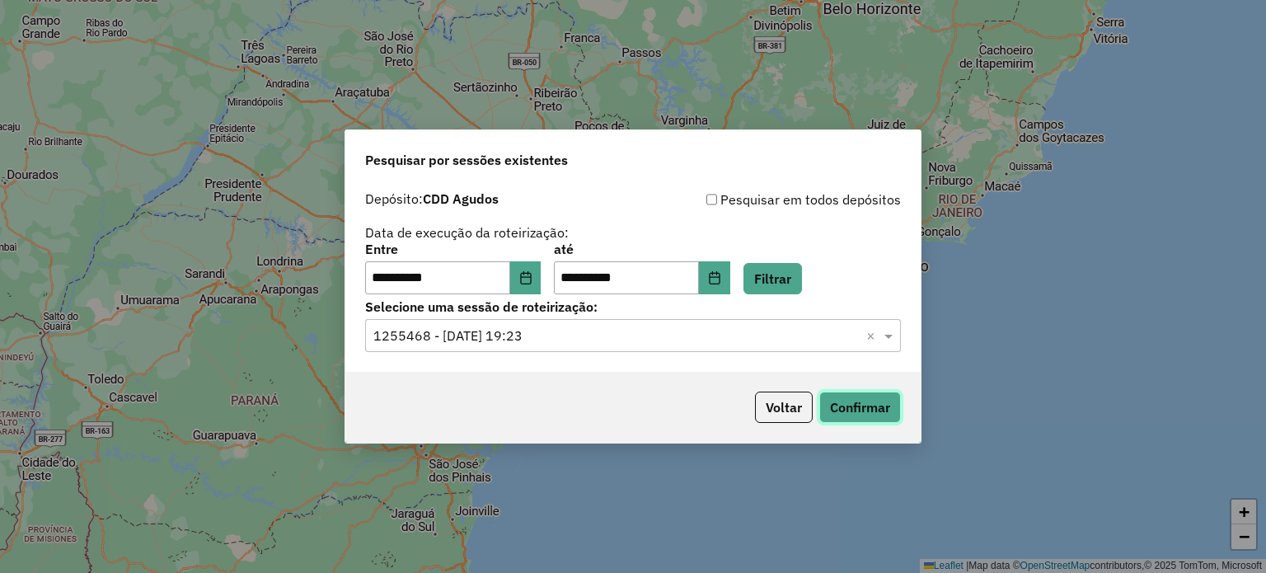
click at [850, 410] on button "Confirmar" at bounding box center [860, 406] width 82 height 31
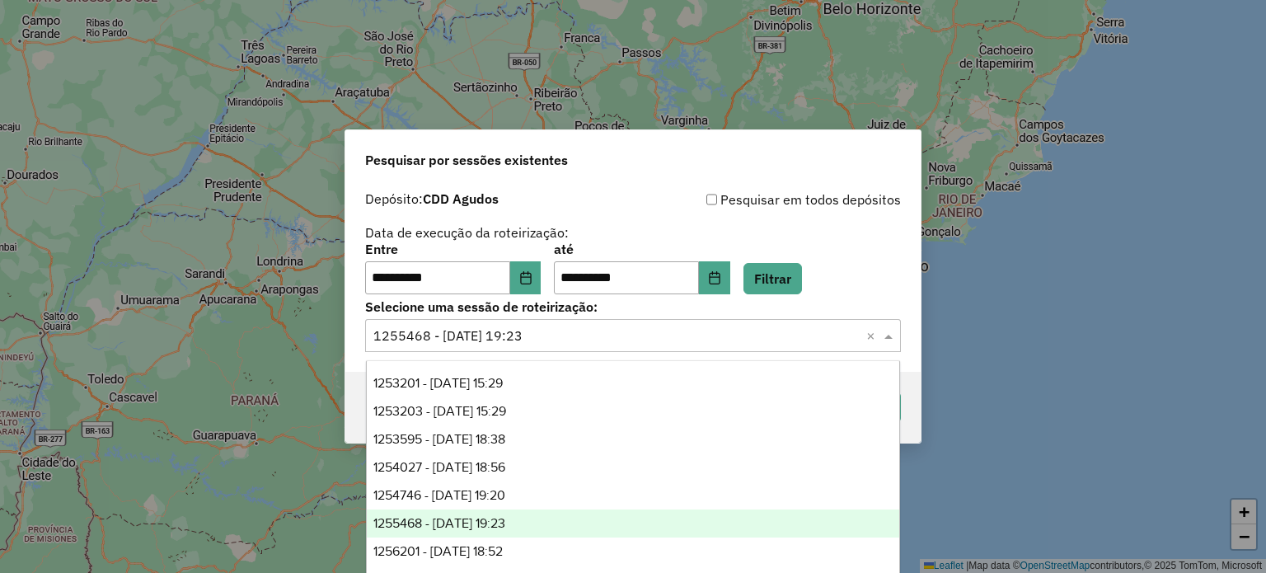
click at [646, 322] on div "Selecione uma sessão × 1255468 - 29/08/2025 19:23 ×" at bounding box center [633, 335] width 536 height 33
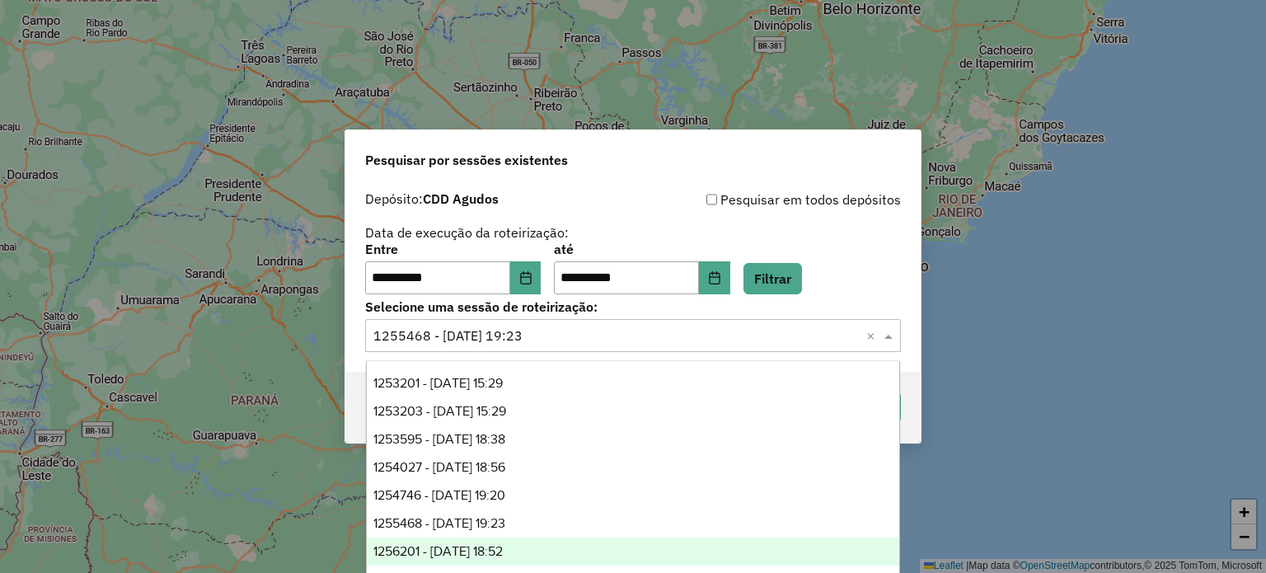
click at [610, 543] on div "1256201 - 30/08/2025 18:52" at bounding box center [633, 551] width 533 height 28
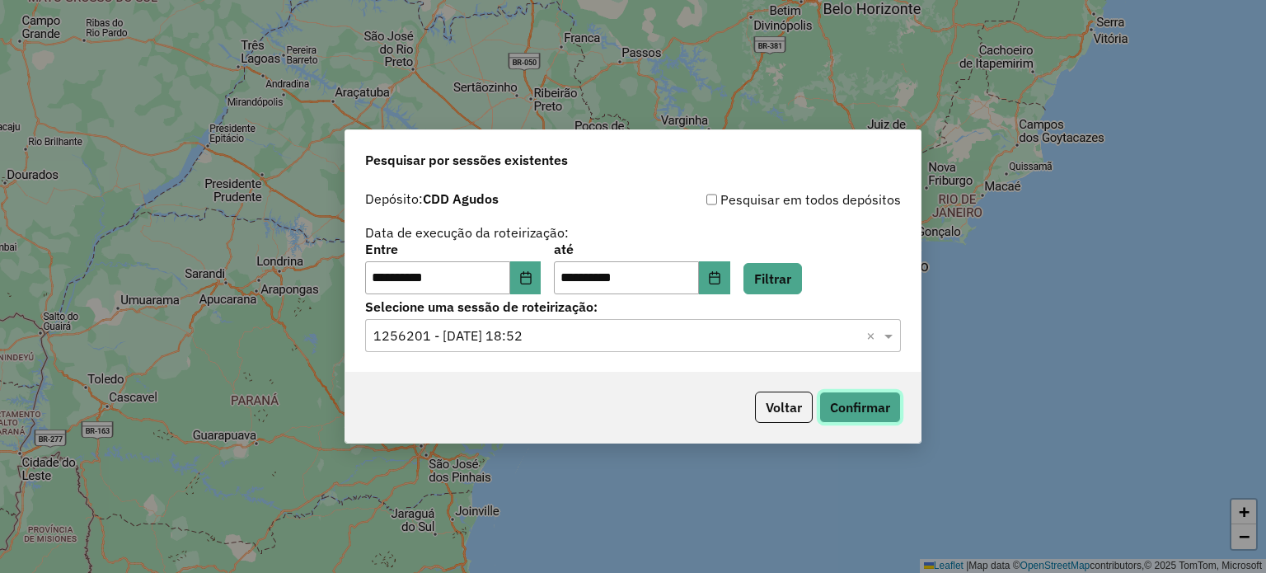
click at [854, 401] on button "Confirmar" at bounding box center [860, 406] width 82 height 31
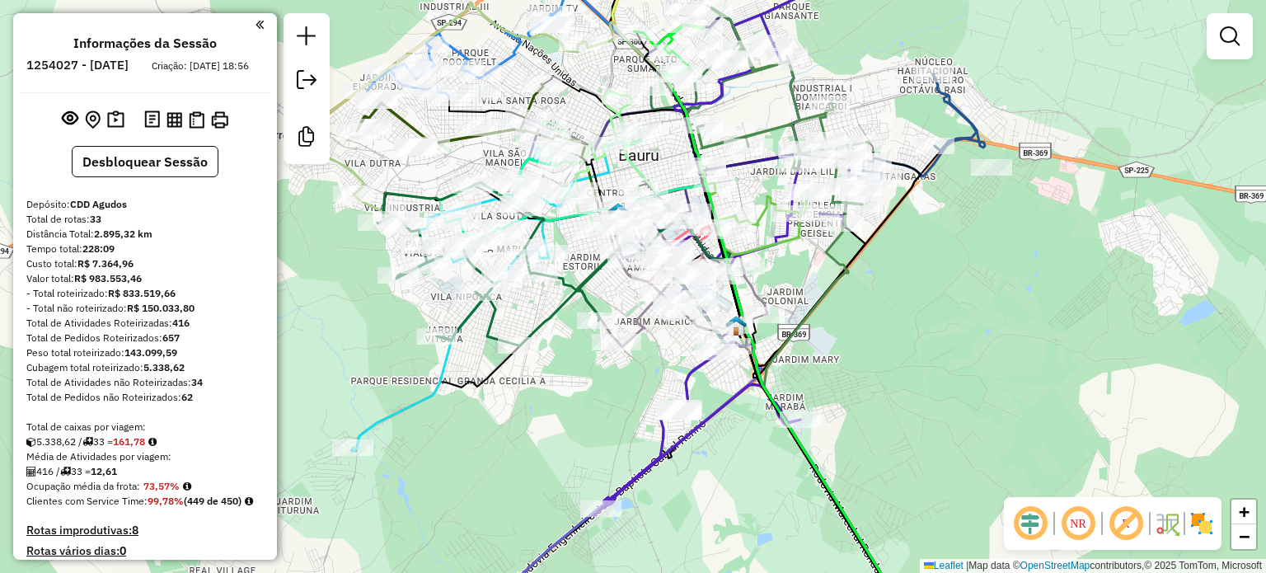
click at [1081, 524] on em at bounding box center [1078, 523] width 40 height 40
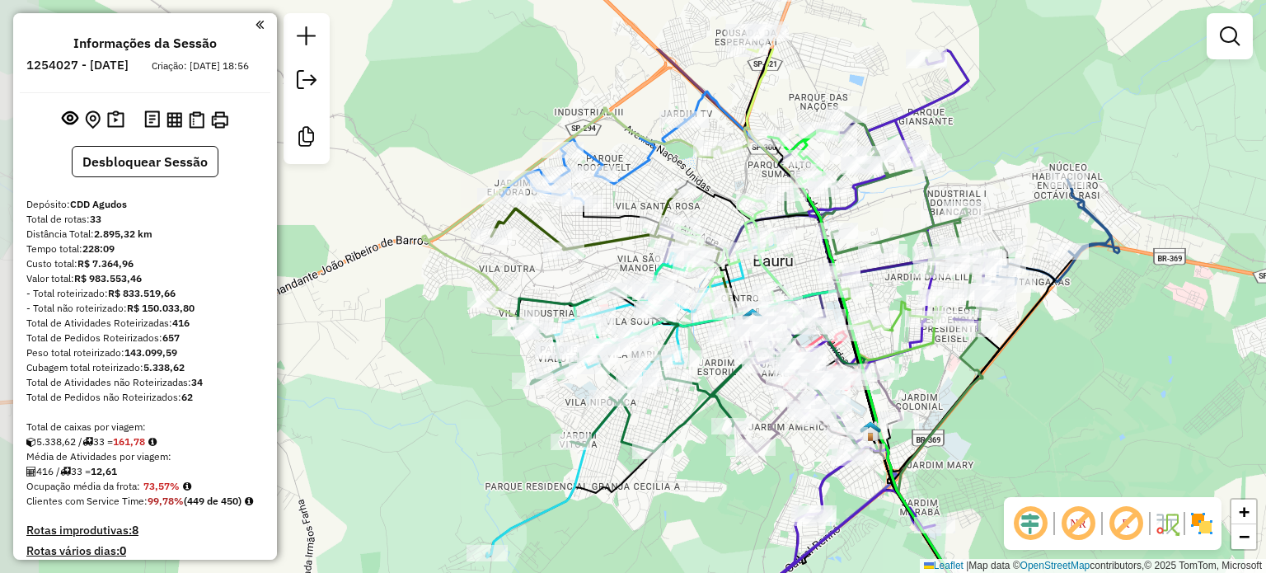
drag, startPoint x: 894, startPoint y: 302, endPoint x: 1028, endPoint y: 408, distance: 170.8
click at [1028, 408] on div "Janela de atendimento Grade de atendimento Capacidade Transportadoras Veículos …" at bounding box center [633, 286] width 1266 height 573
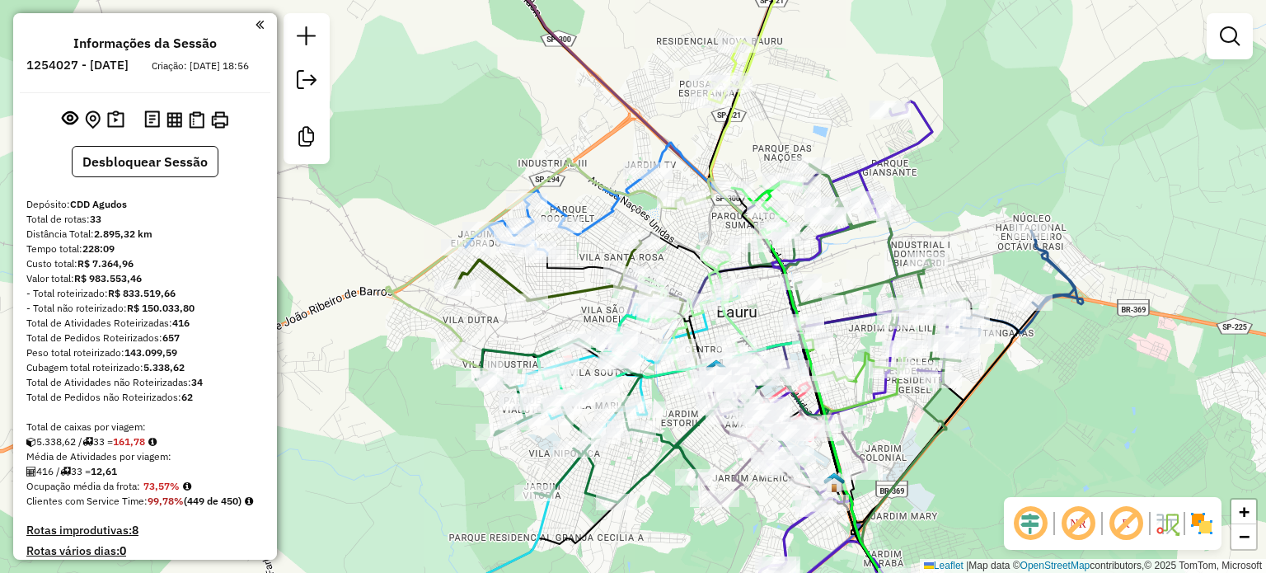
drag, startPoint x: 982, startPoint y: 99, endPoint x: 950, endPoint y: 149, distance: 59.7
click at [950, 149] on div "Janela de atendimento Grade de atendimento Capacidade Transportadoras Veículos …" at bounding box center [633, 286] width 1266 height 573
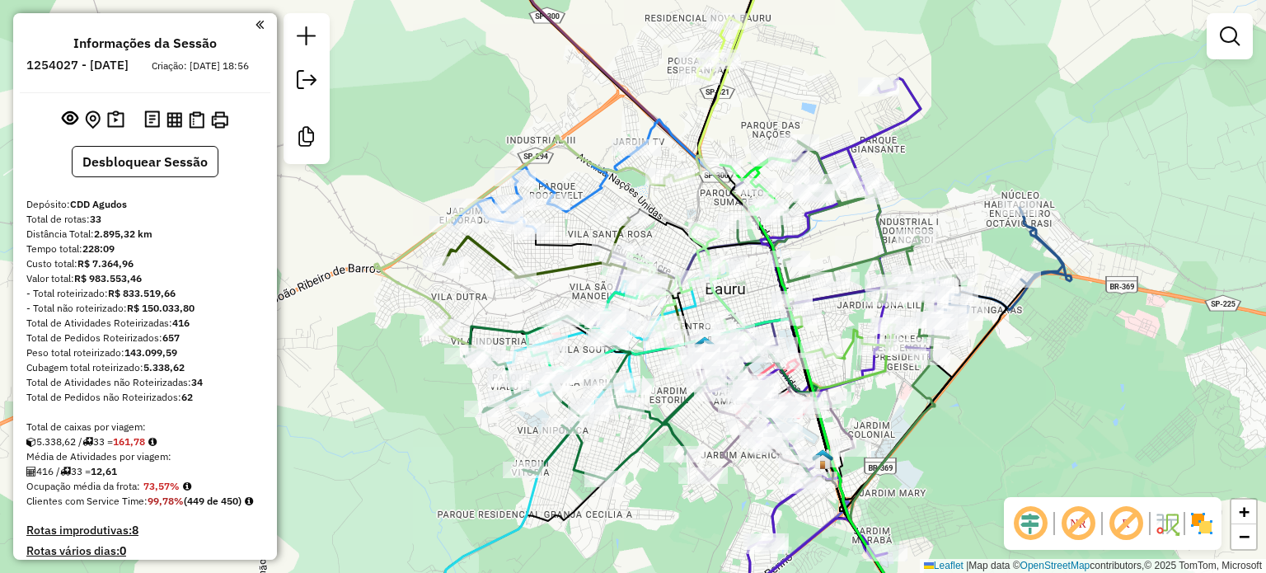
drag, startPoint x: 950, startPoint y: 149, endPoint x: 939, endPoint y: 126, distance: 25.8
click at [939, 126] on div "Janela de atendimento Grade de atendimento Capacidade Transportadoras Veículos …" at bounding box center [633, 286] width 1266 height 573
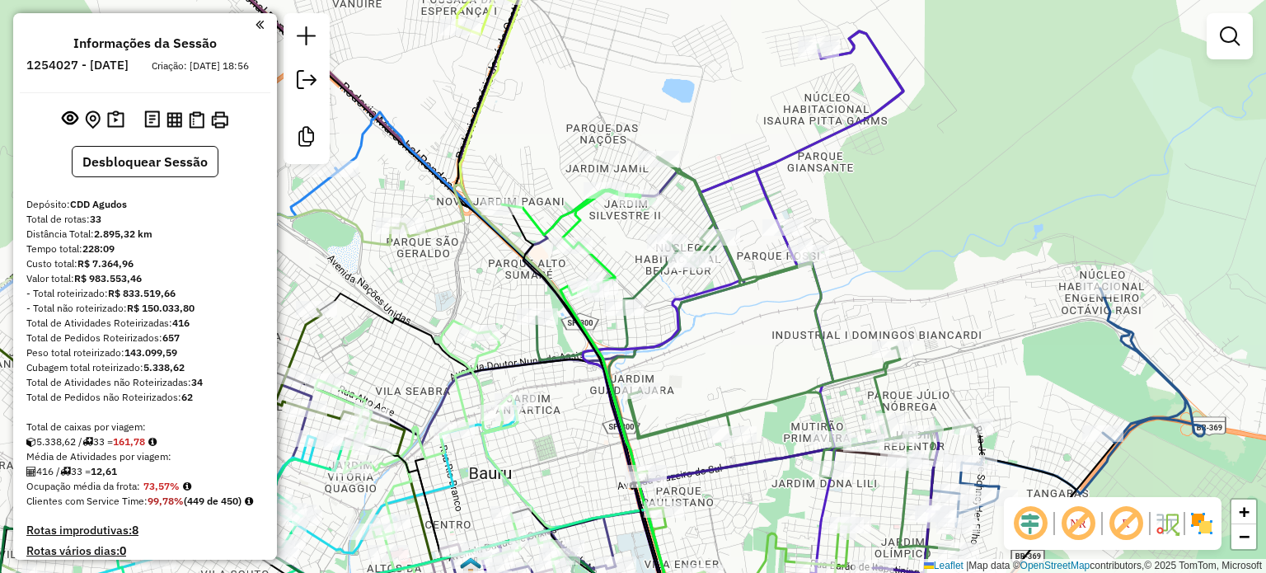
drag, startPoint x: 902, startPoint y: 185, endPoint x: 1007, endPoint y: 114, distance: 126.8
click at [1006, 115] on div "Janela de atendimento Grade de atendimento Capacidade Transportadoras Veículos …" at bounding box center [633, 286] width 1266 height 573
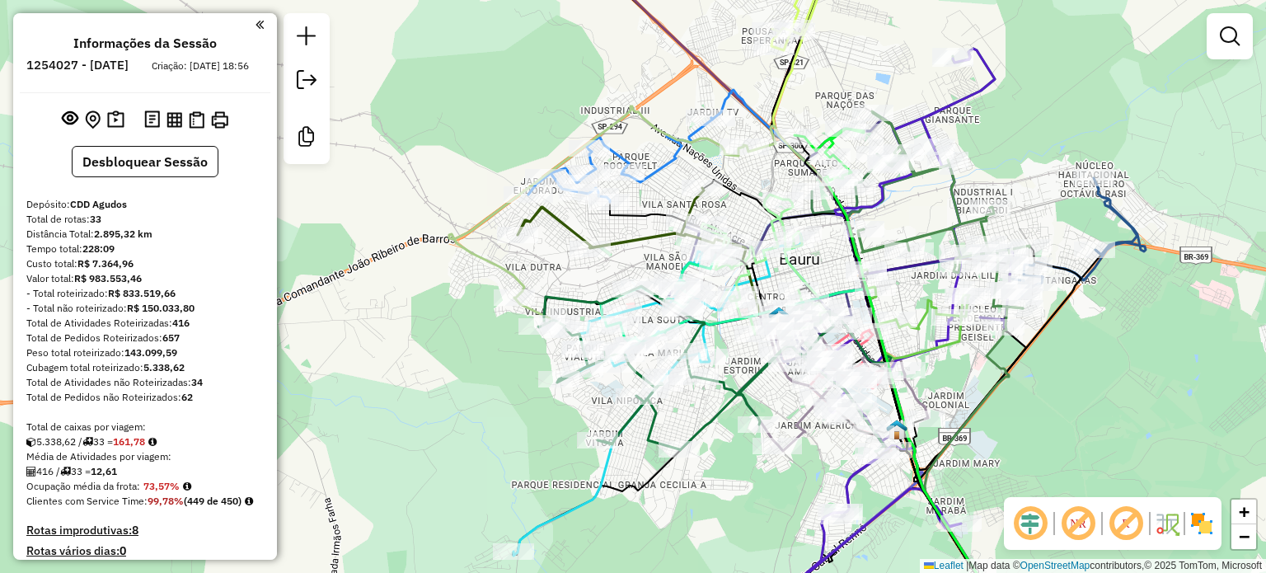
drag, startPoint x: 904, startPoint y: 222, endPoint x: 905, endPoint y: 243, distance: 20.6
click at [905, 243] on div "Janela de atendimento Grade de atendimento Capacidade Transportadoras Veículos …" at bounding box center [633, 286] width 1266 height 573
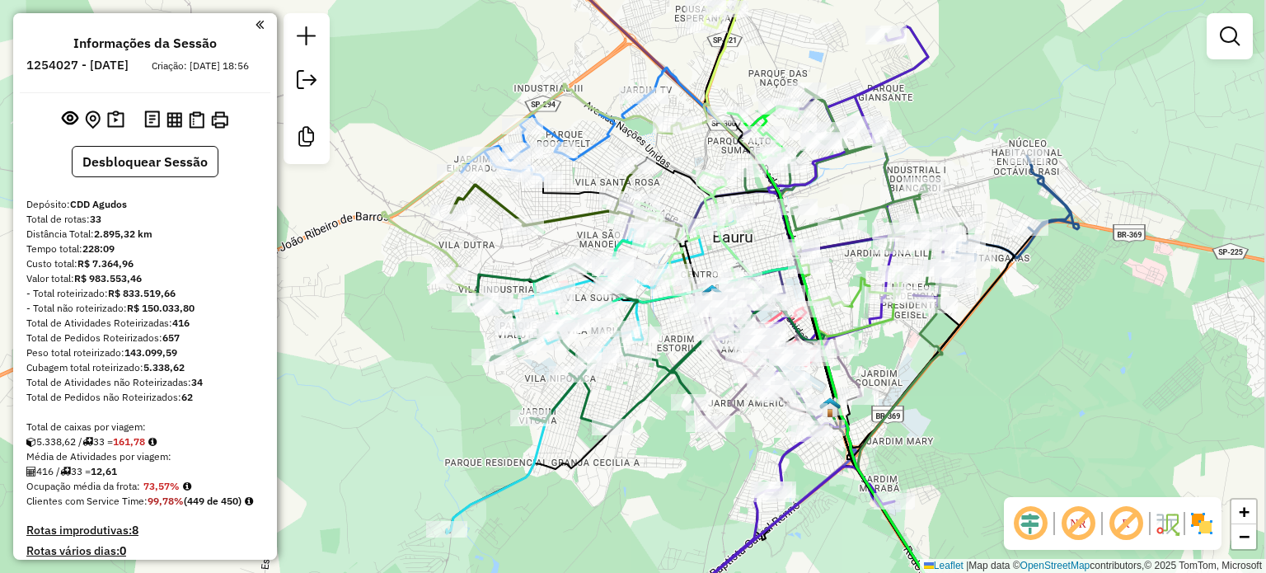
drag, startPoint x: 933, startPoint y: 219, endPoint x: 860, endPoint y: 167, distance: 89.2
click at [860, 167] on div "Janela de atendimento Grade de atendimento Capacidade Transportadoras Veículos …" at bounding box center [633, 286] width 1266 height 573
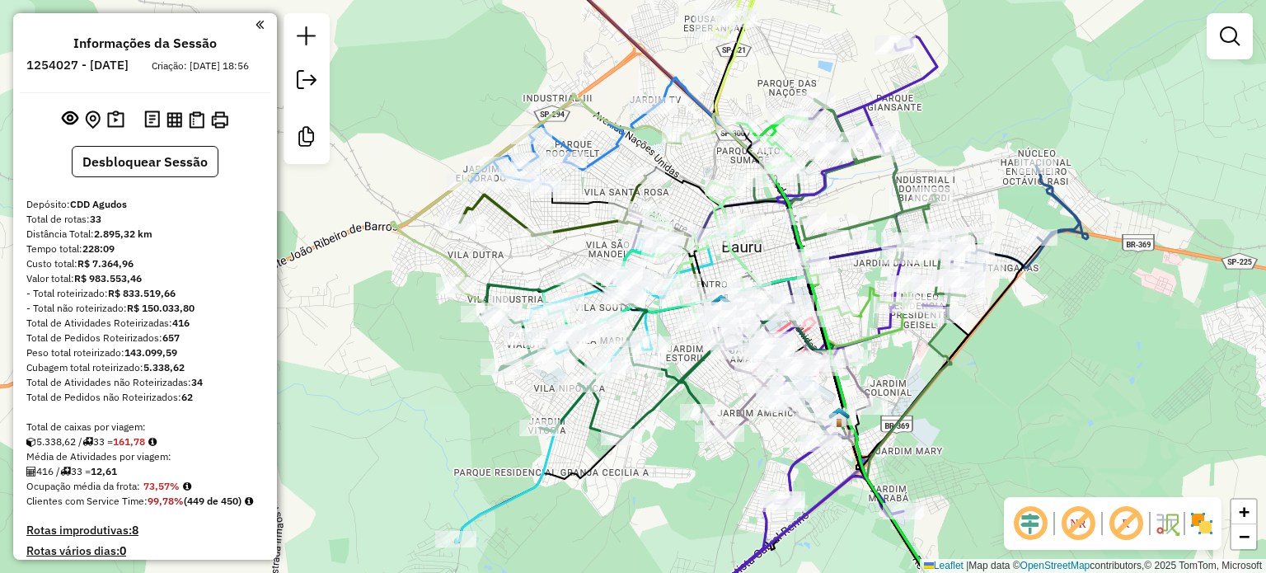
drag, startPoint x: 865, startPoint y: 172, endPoint x: 879, endPoint y: 188, distance: 21.0
click at [879, 188] on div "Janela de atendimento Grade de atendimento Capacidade Transportadoras Veículos …" at bounding box center [633, 286] width 1266 height 573
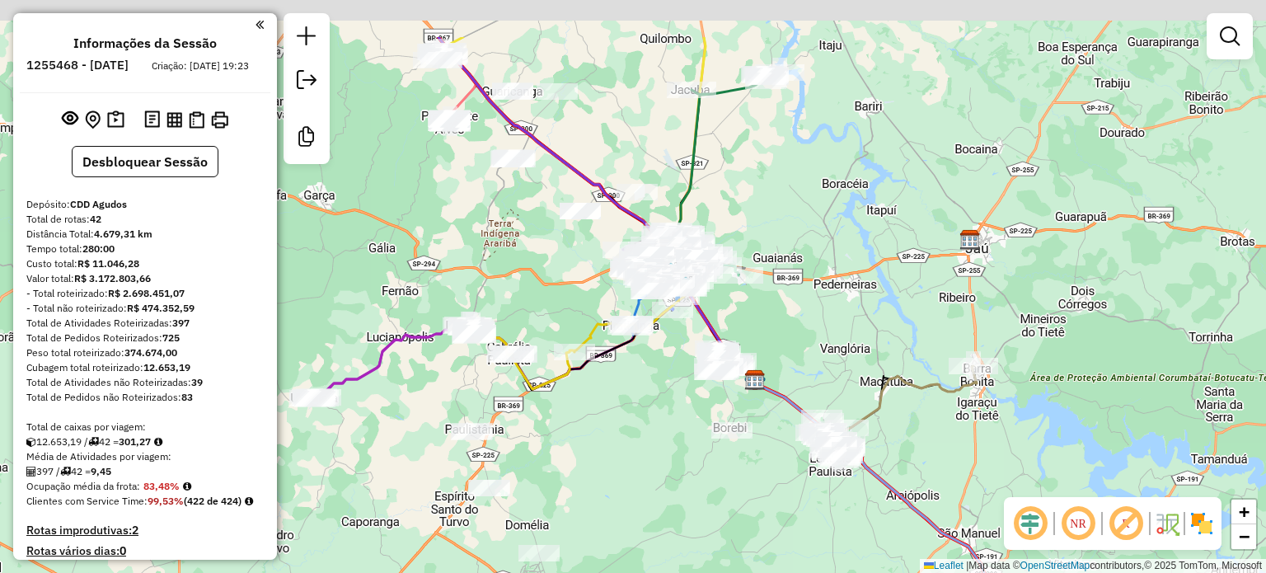
drag, startPoint x: 725, startPoint y: 248, endPoint x: 761, endPoint y: 273, distance: 43.9
click at [738, 273] on icon at bounding box center [717, 265] width 44 height 21
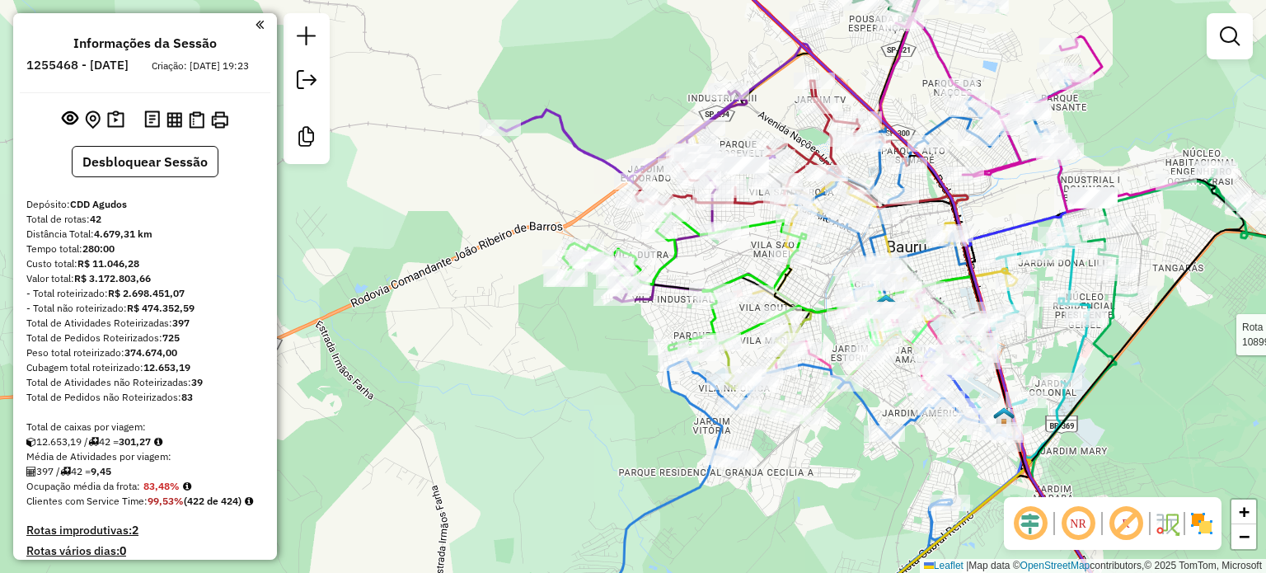
drag, startPoint x: 745, startPoint y: 352, endPoint x: 571, endPoint y: 335, distance: 174.7
click at [571, 335] on div "Rota 2 - Placa BRQ7H06 10899195 - KELVE DOS SANTOS MEN Rota 33 - Placa EGI8G53 …" at bounding box center [633, 286] width 1266 height 573
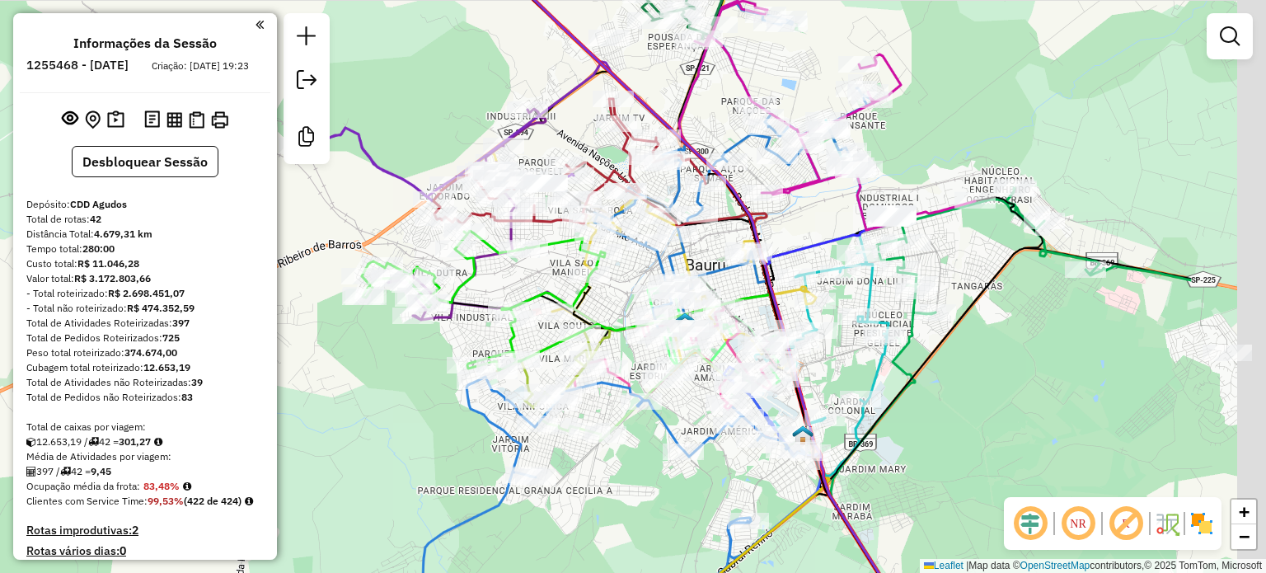
drag, startPoint x: 485, startPoint y: 342, endPoint x: 524, endPoint y: 343, distance: 39.6
click at [469, 339] on div "Janela de atendimento Grade de atendimento Capacidade Transportadoras Veículos …" at bounding box center [633, 286] width 1266 height 573
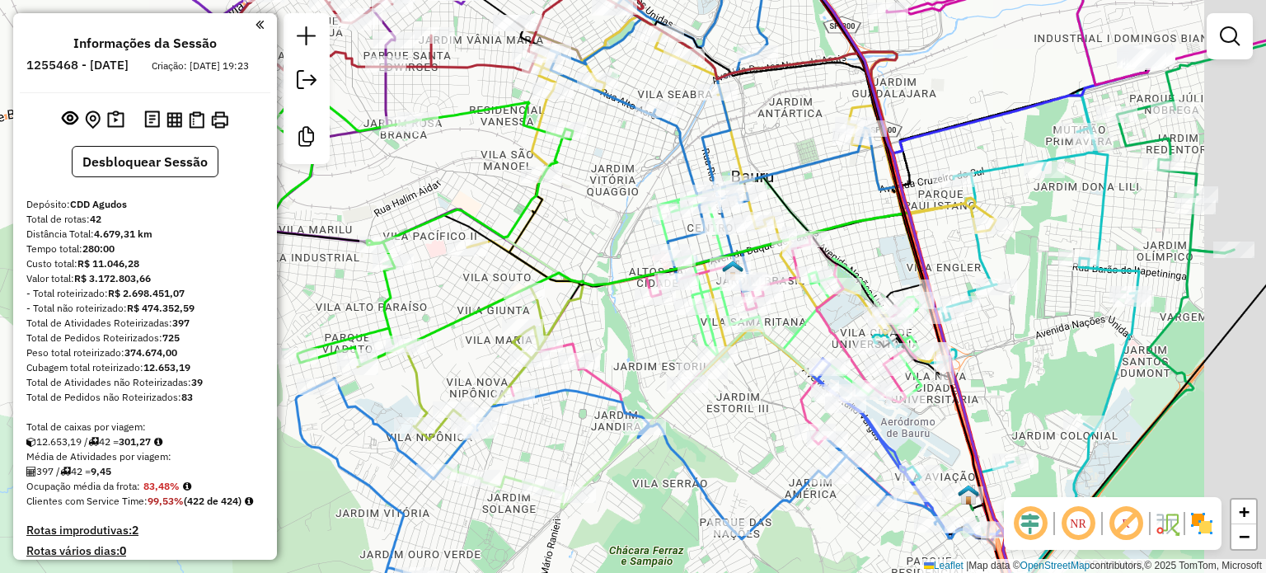
drag, startPoint x: 713, startPoint y: 352, endPoint x: 618, endPoint y: 350, distance: 94.8
click at [618, 350] on div "Janela de atendimento Grade de atendimento Capacidade Transportadoras Veículos …" at bounding box center [633, 286] width 1266 height 573
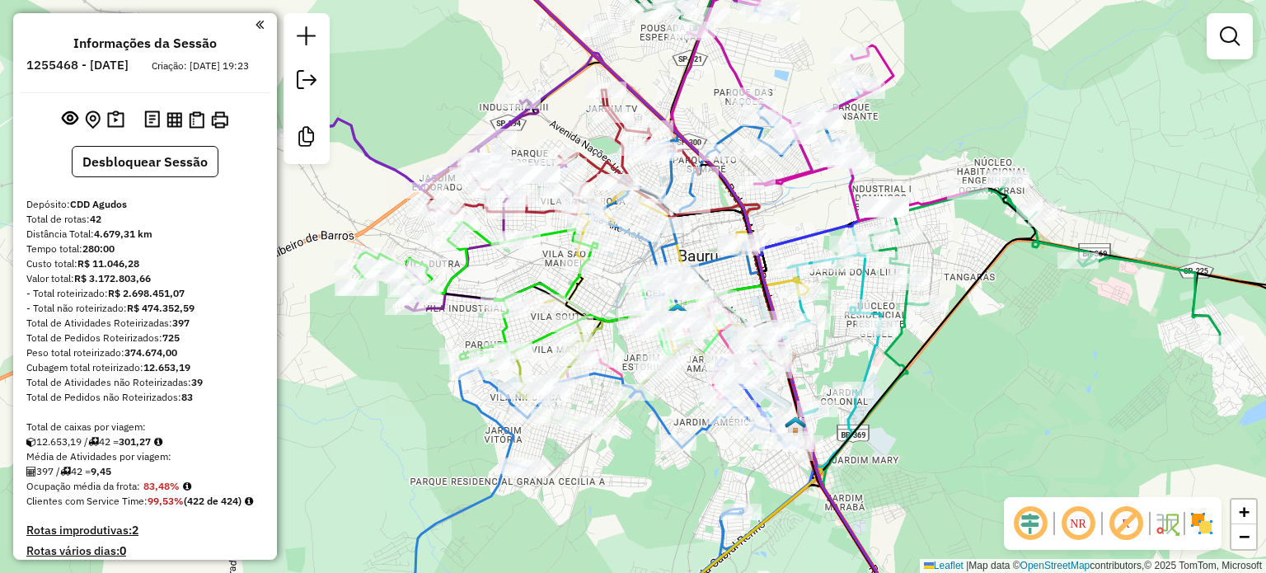
drag, startPoint x: 624, startPoint y: 375, endPoint x: 678, endPoint y: 385, distance: 55.3
click at [678, 385] on icon at bounding box center [596, 500] width 403 height 264
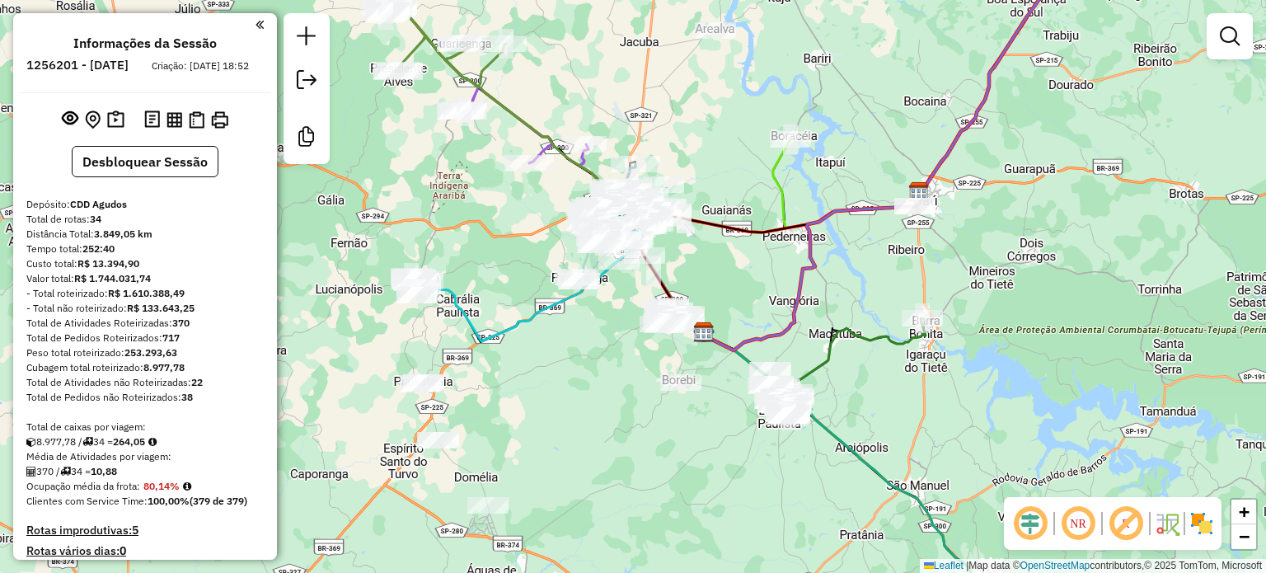
drag, startPoint x: 570, startPoint y: 363, endPoint x: 592, endPoint y: 378, distance: 26.5
click at [592, 378] on div "Janela de atendimento Grade de atendimento Capacidade Transportadoras Veículos …" at bounding box center [633, 286] width 1266 height 573
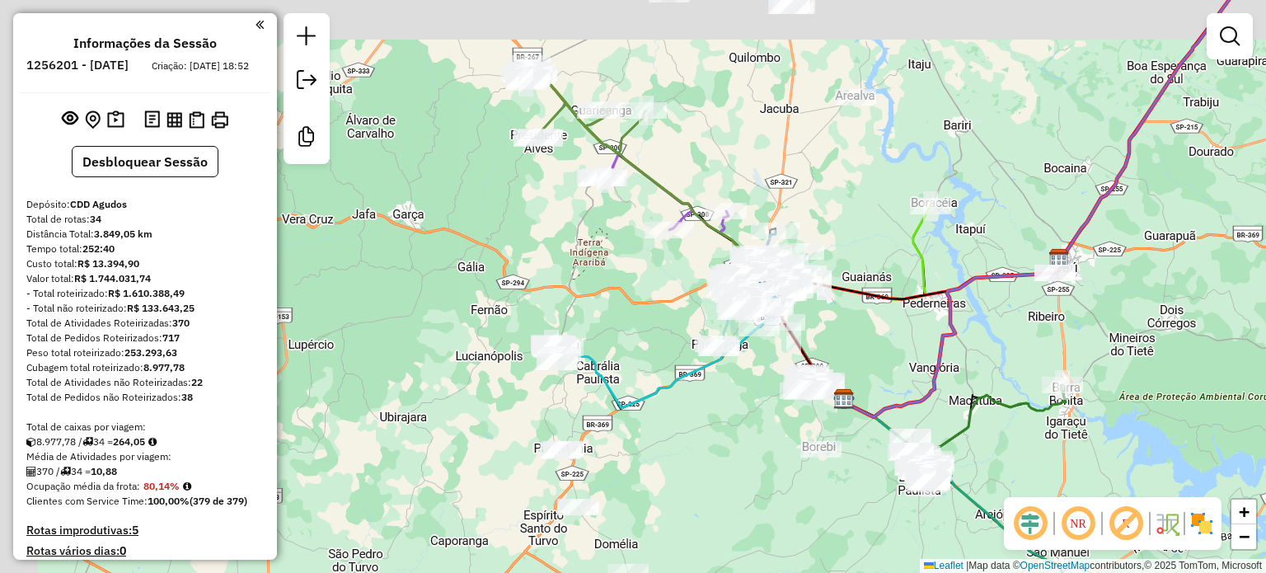
drag, startPoint x: 692, startPoint y: 256, endPoint x: 820, endPoint y: 313, distance: 139.8
click at [820, 313] on div "Janela de atendimento Grade de atendimento Capacidade Transportadoras Veículos …" at bounding box center [633, 286] width 1266 height 573
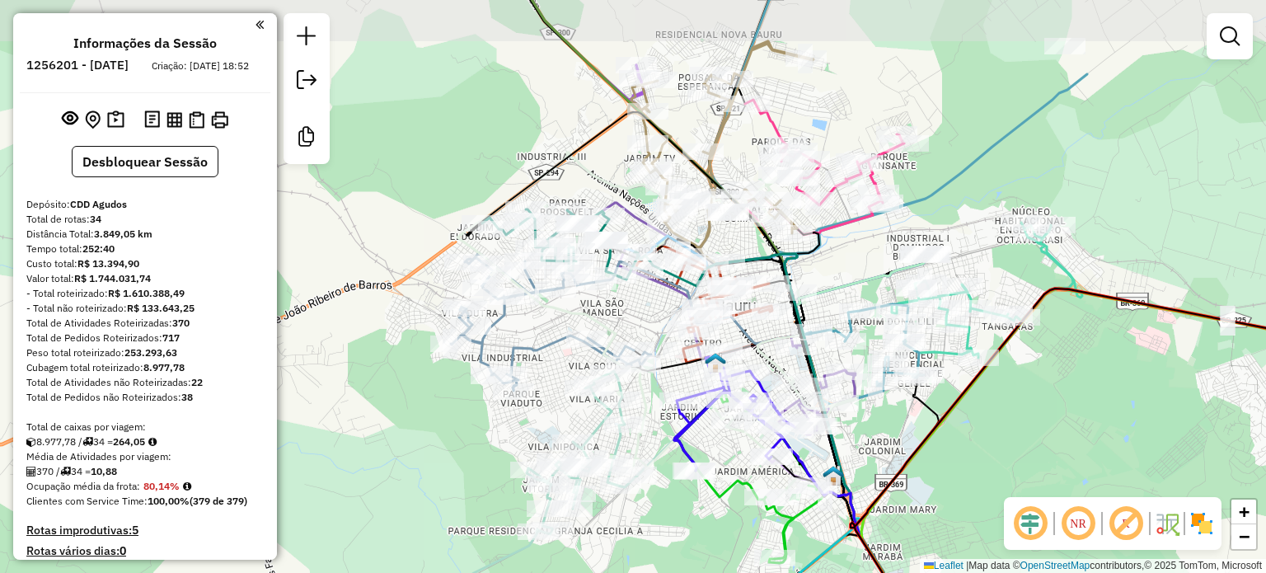
drag, startPoint x: 921, startPoint y: 179, endPoint x: 903, endPoint y: 213, distance: 38.3
click at [903, 213] on icon at bounding box center [897, 199] width 377 height 410
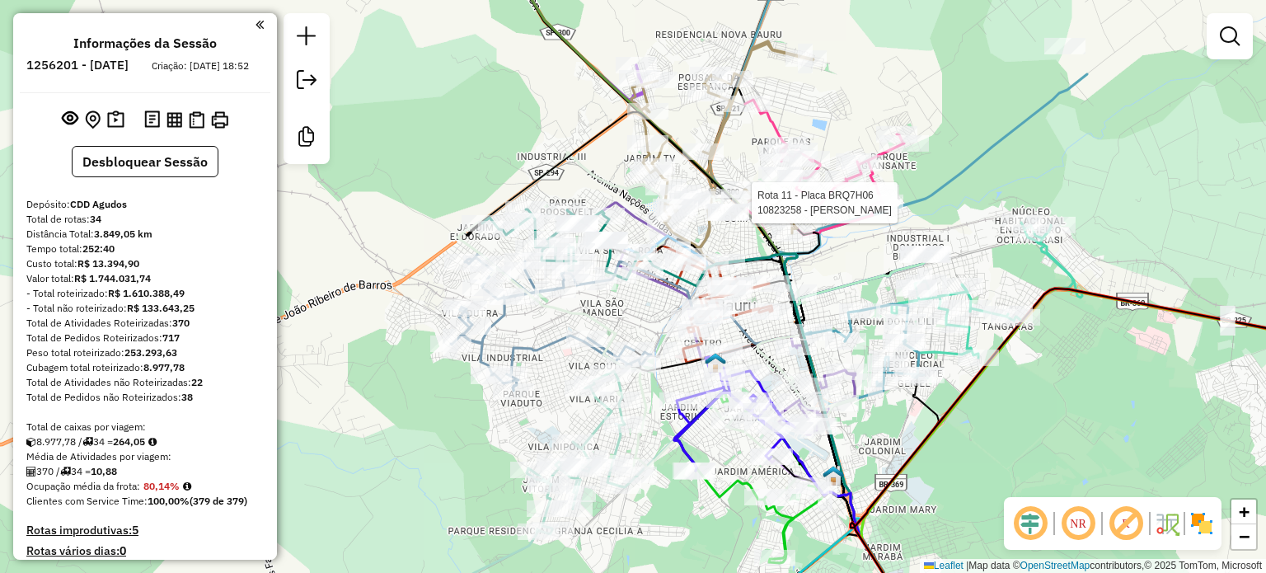
click at [1154, 385] on div "Rota 11 - Placa BRQ7H06 10823258 - [PERSON_NAME] de atendimento Grade de atendi…" at bounding box center [633, 286] width 1266 height 573
click at [105, 124] on div at bounding box center [93, 119] width 69 height 26
click at [105, 124] on button at bounding box center [116, 120] width 24 height 26
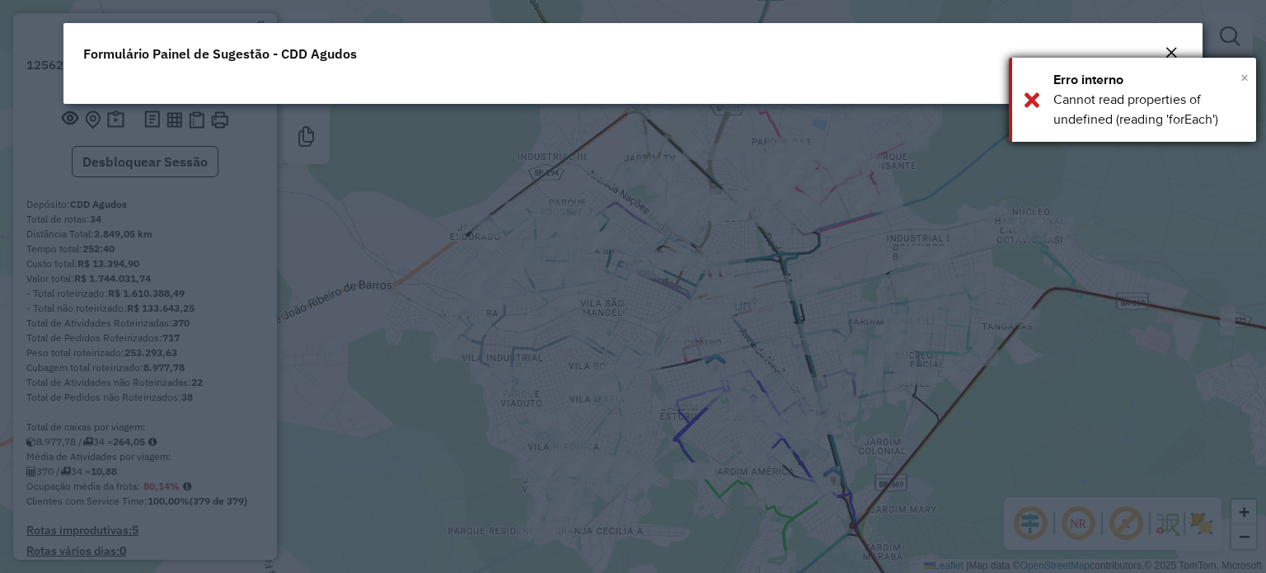
click at [1243, 72] on span "×" at bounding box center [1244, 77] width 8 height 18
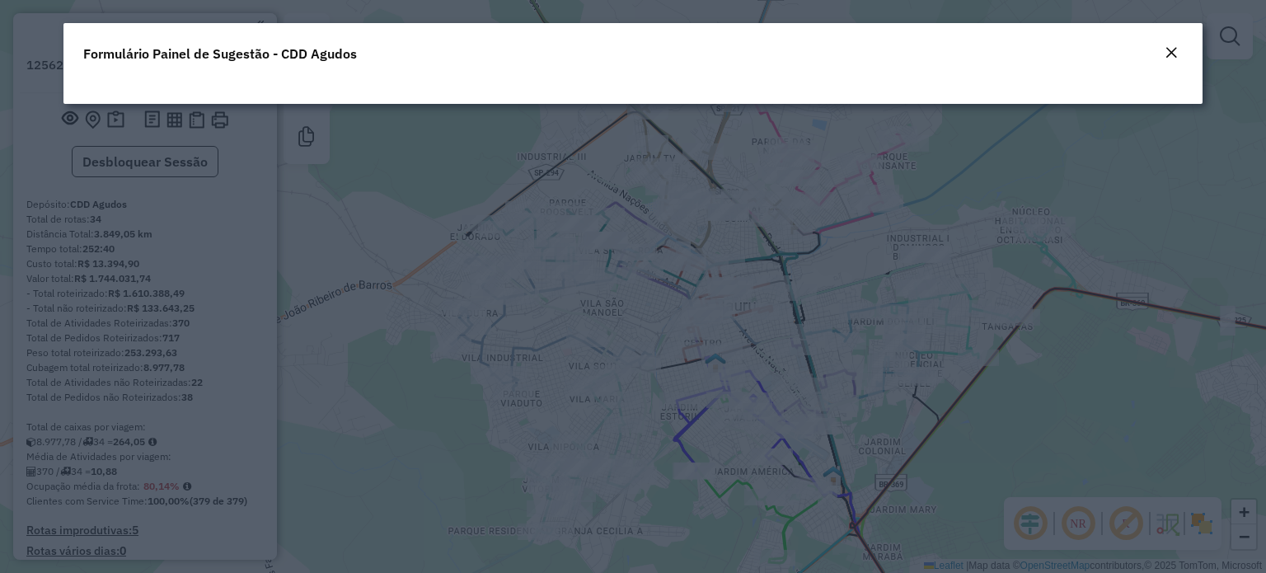
click at [1163, 43] on button "Close" at bounding box center [1170, 53] width 23 height 21
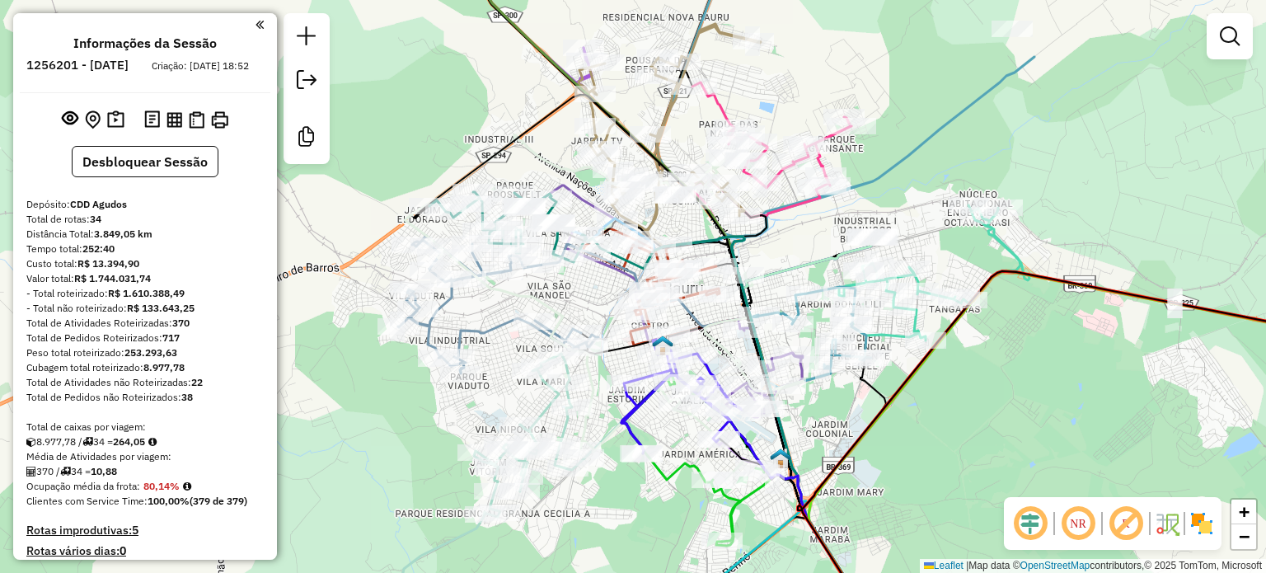
drag, startPoint x: 827, startPoint y: 283, endPoint x: 775, endPoint y: 265, distance: 55.5
click at [775, 265] on icon at bounding box center [809, 424] width 135 height 377
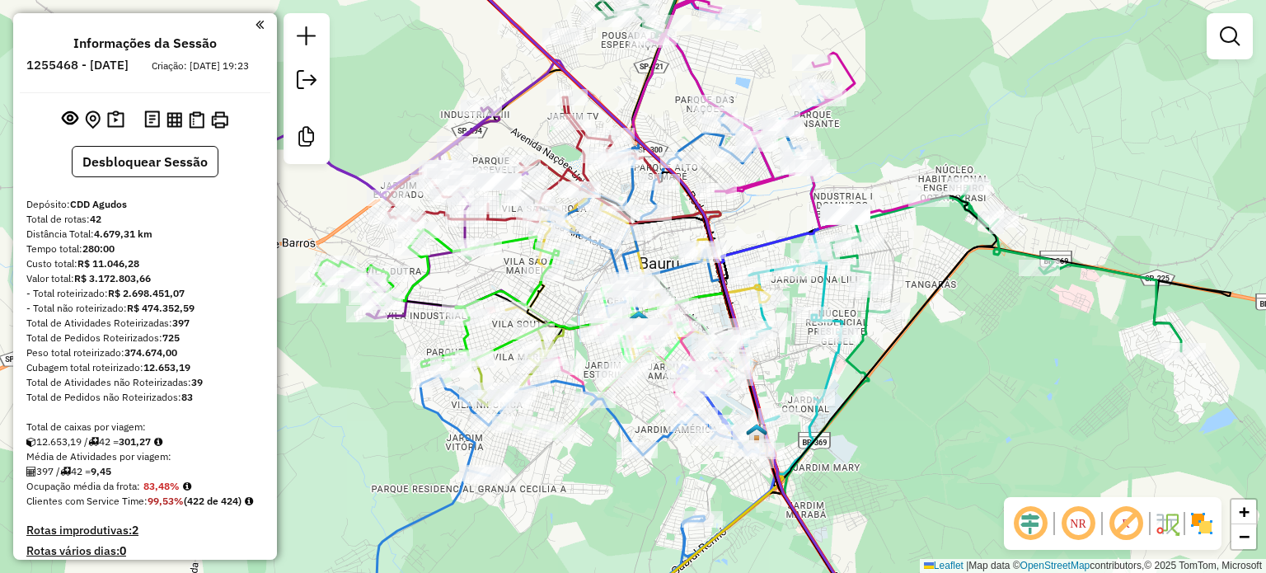
drag, startPoint x: 1028, startPoint y: 128, endPoint x: 935, endPoint y: 125, distance: 93.1
click at [935, 125] on div "Janela de atendimento Grade de atendimento Capacidade Transportadoras Veículos …" at bounding box center [633, 286] width 1266 height 573
